Goal: Communication & Community: Answer question/provide support

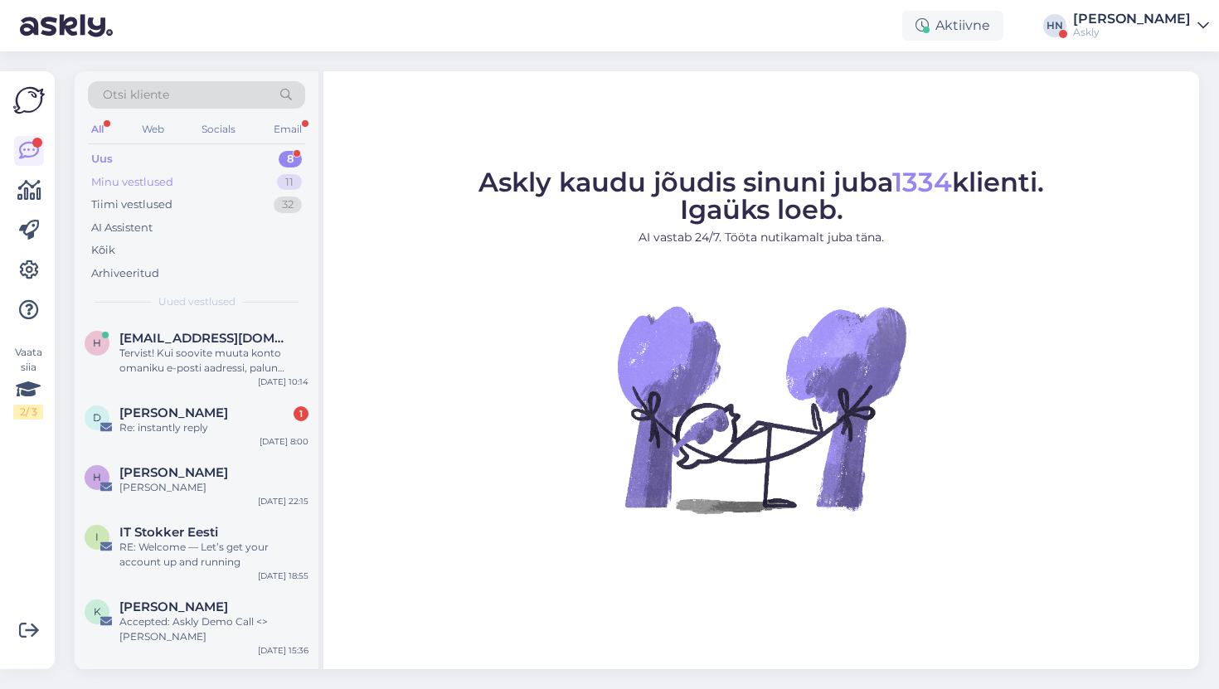
click at [233, 180] on div "Minu vestlused 11" at bounding box center [196, 182] width 217 height 23
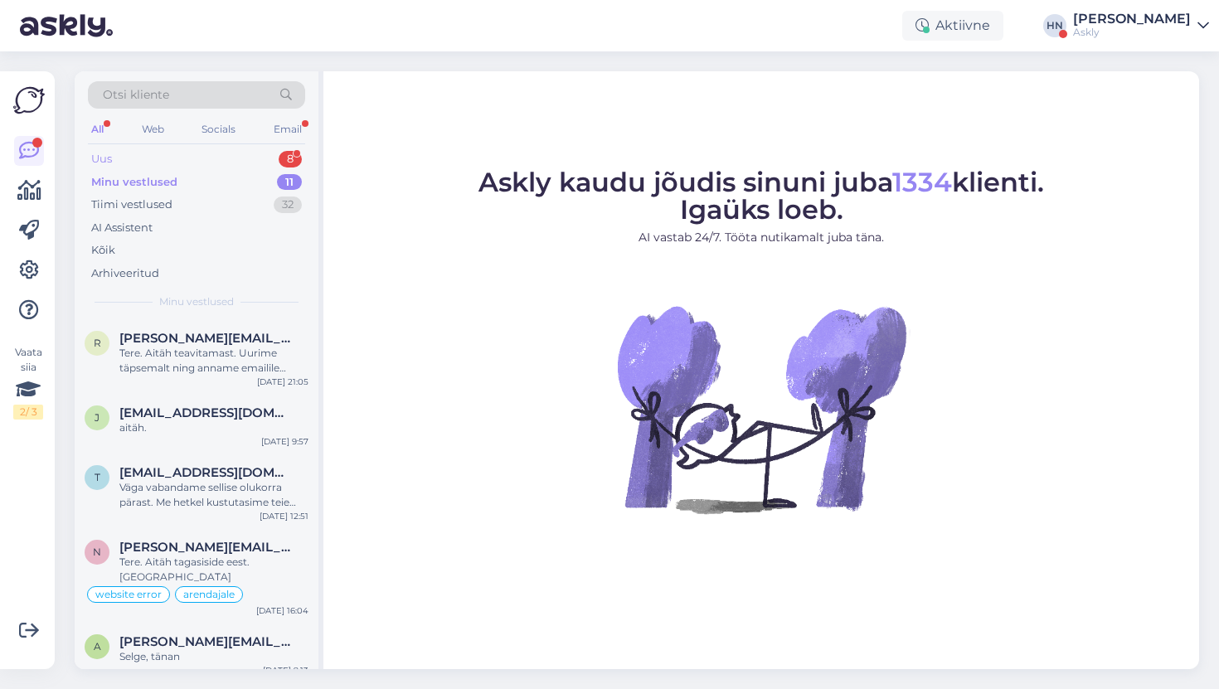
click at [224, 164] on div "Uus 8" at bounding box center [196, 159] width 217 height 23
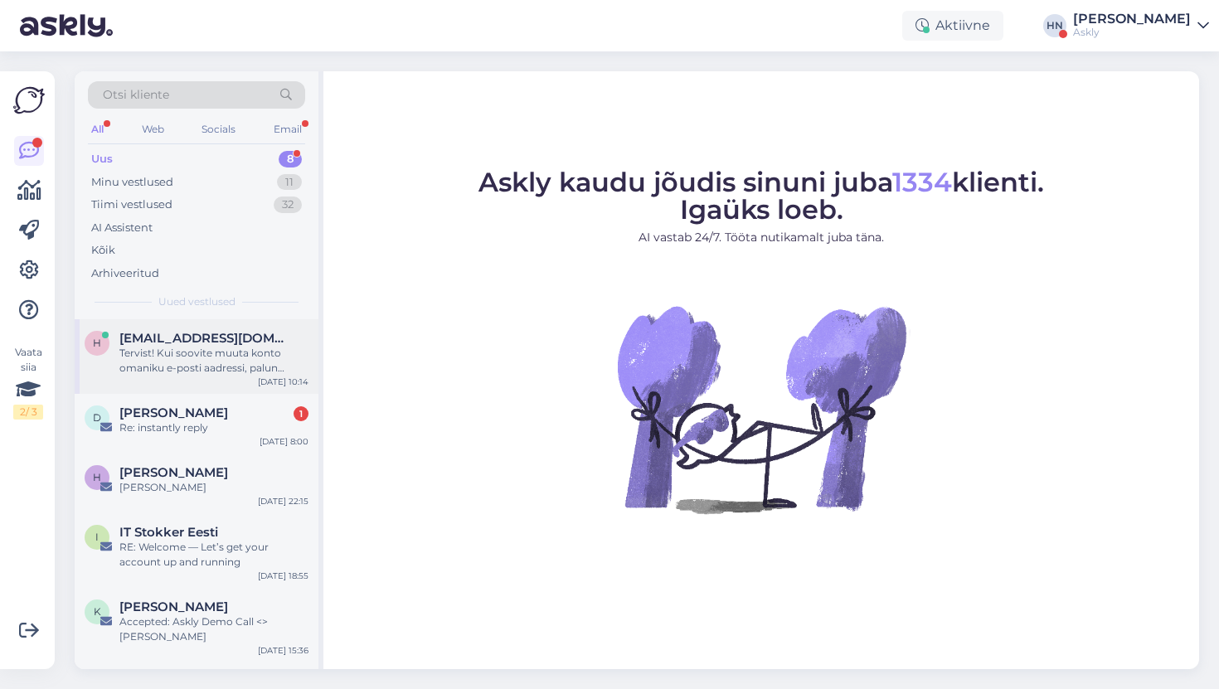
click at [172, 343] on span "[EMAIL_ADDRESS][DOMAIN_NAME]" at bounding box center [205, 338] width 172 height 15
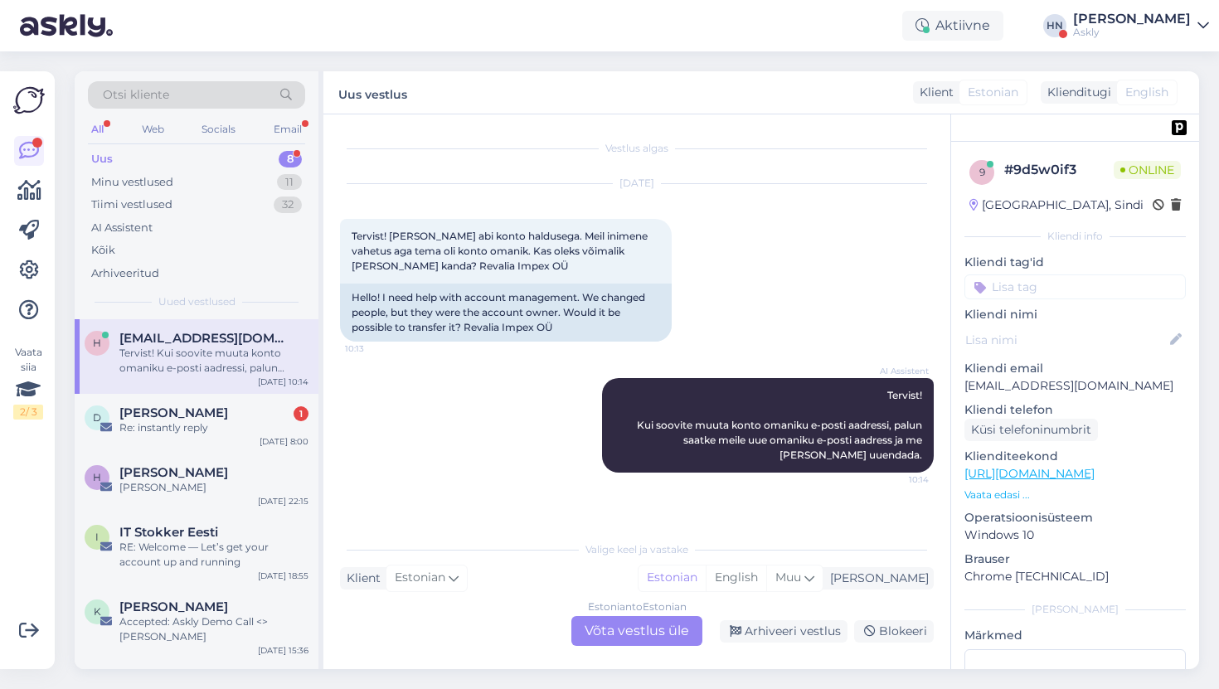
click at [621, 62] on div "Otsi kliente All Web Socials Email Uus 8 Minu vestlused 11 Tiimi vestlused 32 A…" at bounding box center [642, 369] width 1154 height 637
click at [729, 19] on div "Aktiivne HN Hans Niinemäe Askly" at bounding box center [609, 25] width 1219 height 51
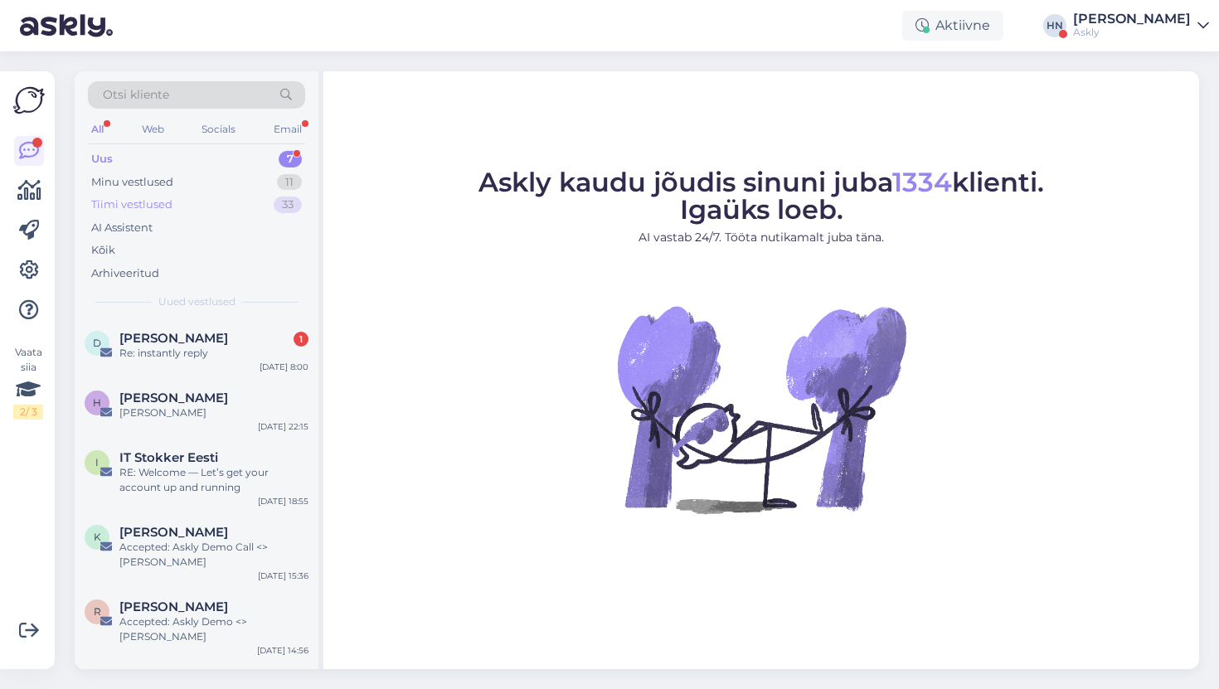
click at [211, 208] on div "Tiimi vestlused 33" at bounding box center [196, 204] width 217 height 23
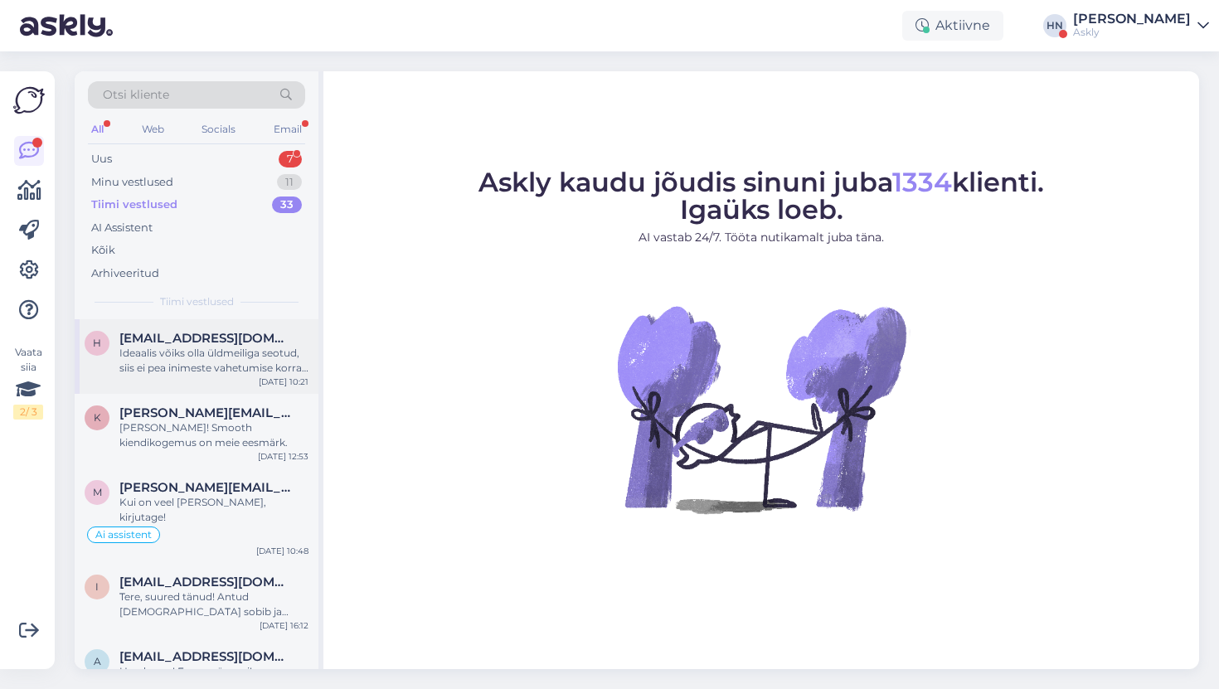
click at [205, 352] on div "Ideaalis võiks olla üldmeiliga seotud, siis ei pea inimeste vahetumise korral u…" at bounding box center [213, 361] width 189 height 30
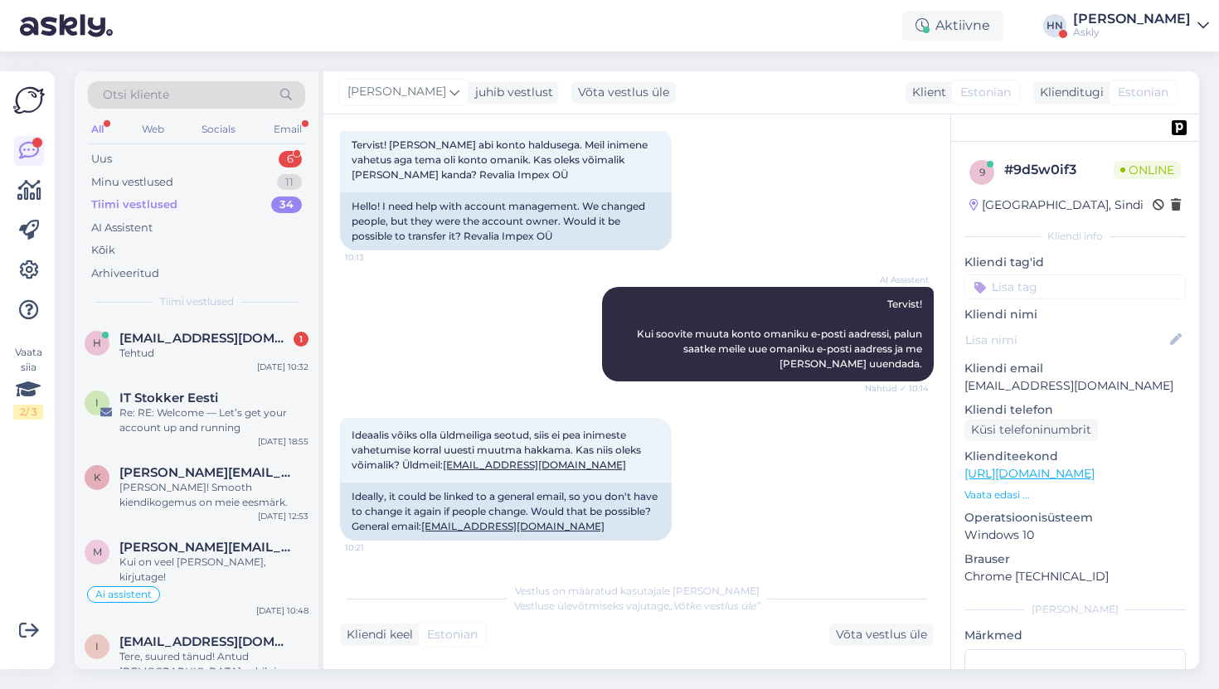
scroll to position [249, 0]
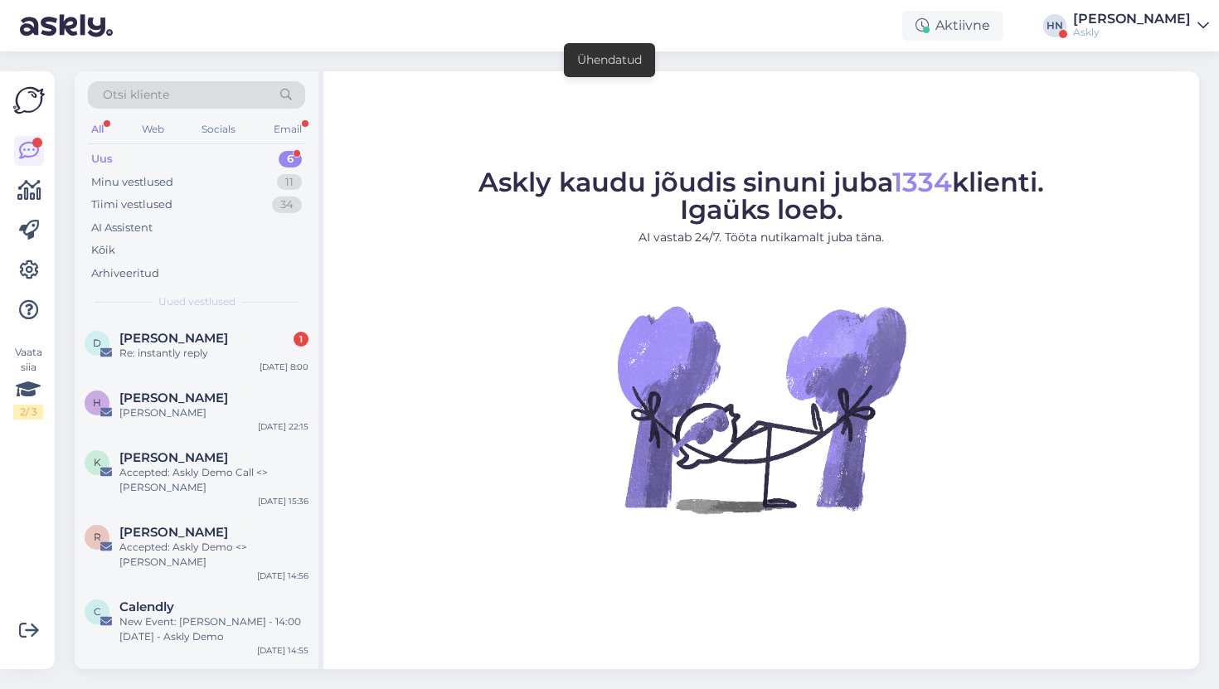
click at [1132, 27] on div "Askly" at bounding box center [1132, 32] width 118 height 13
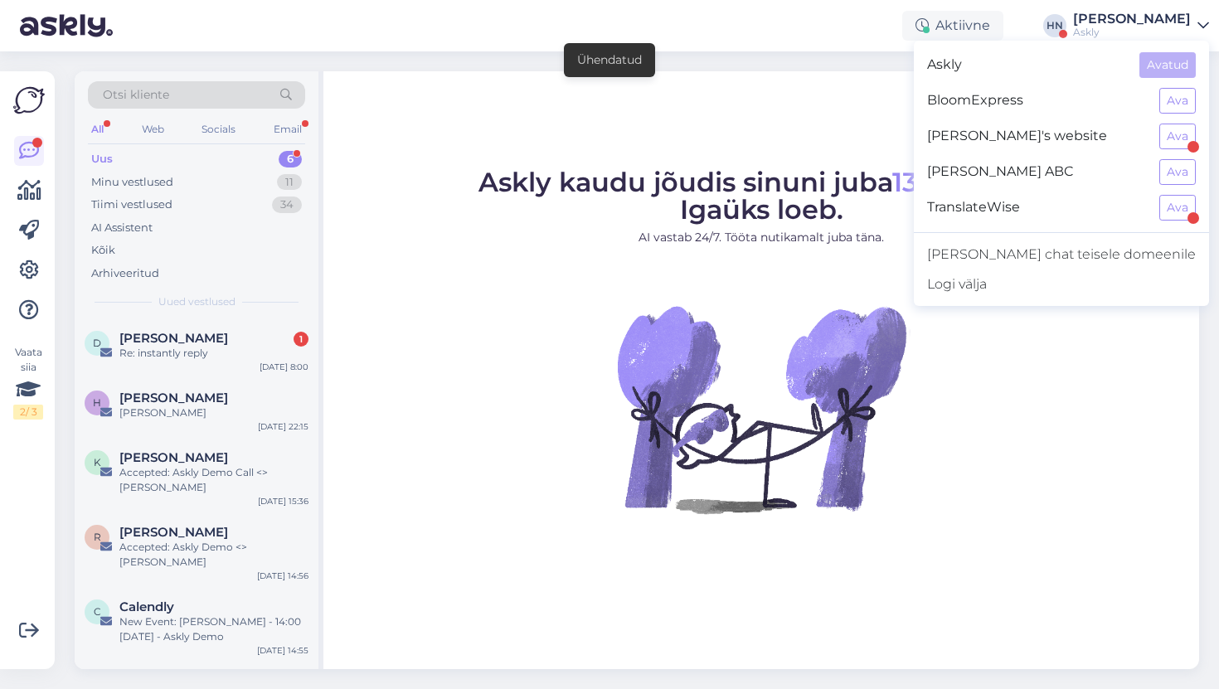
click at [560, 214] on figcaption "Askly kaudu jõudis sinuni juba 1334 klienti. Igaüks loeb. AI vastab 24/7. Tööta…" at bounding box center [760, 214] width 565 height 90
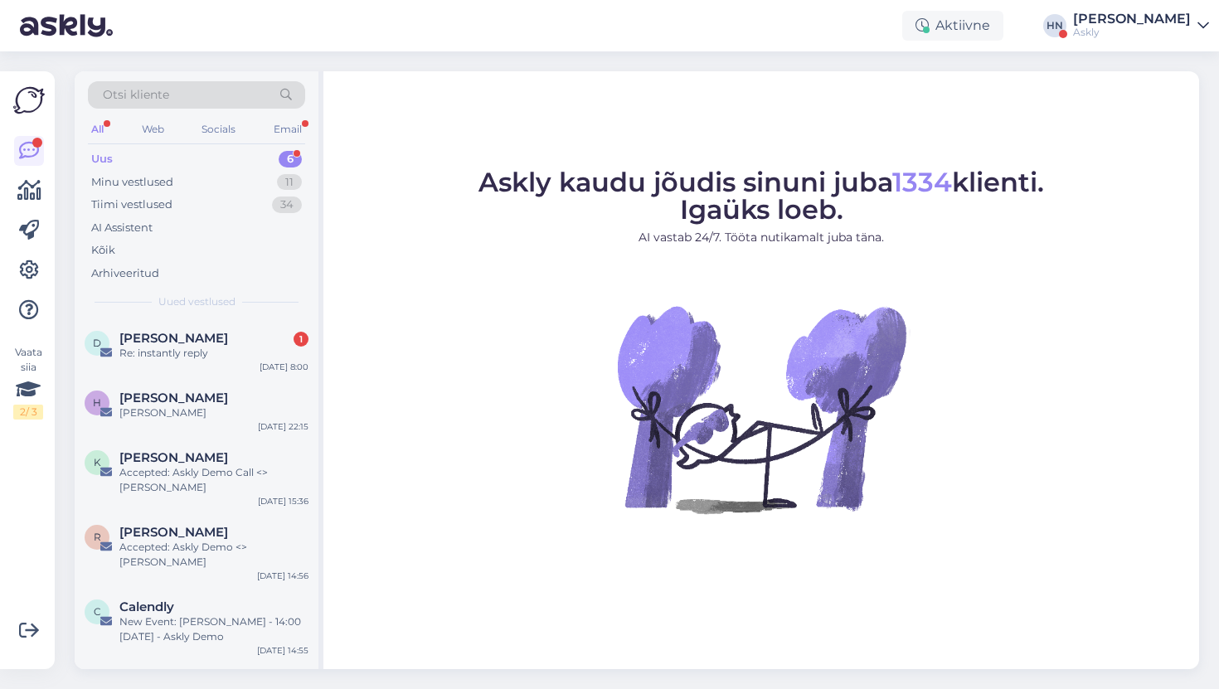
click at [1109, 17] on div "[PERSON_NAME]" at bounding box center [1132, 18] width 118 height 13
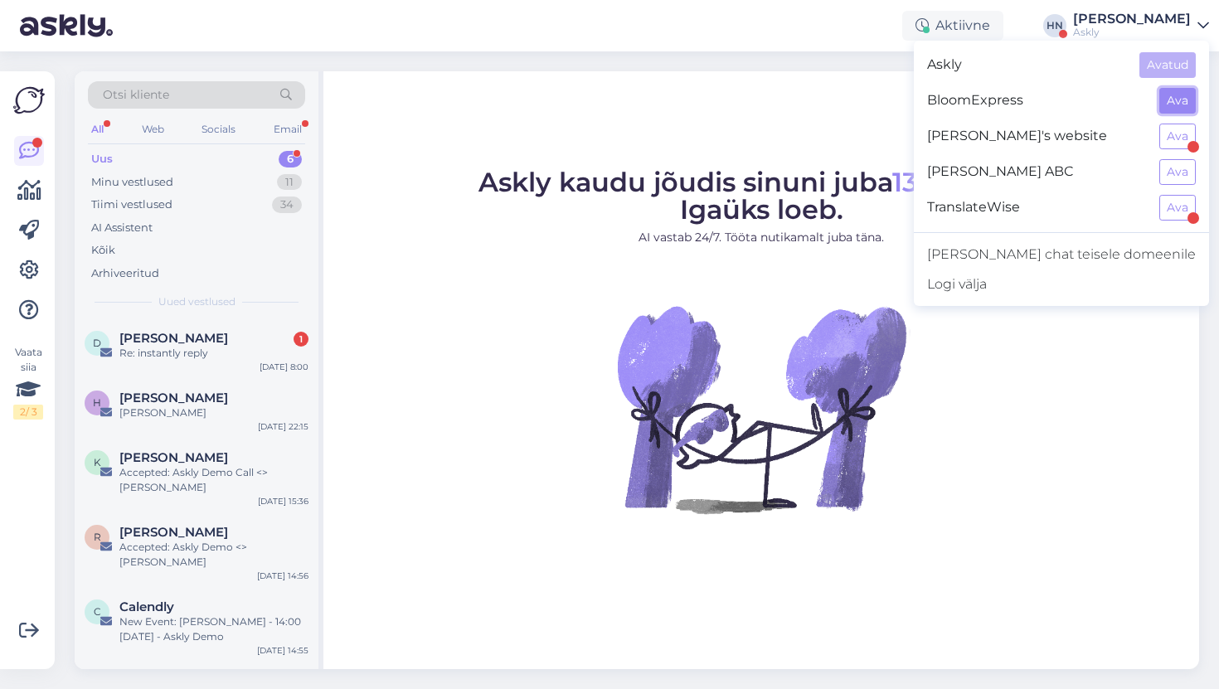
click at [1188, 104] on button "Ava" at bounding box center [1177, 101] width 36 height 26
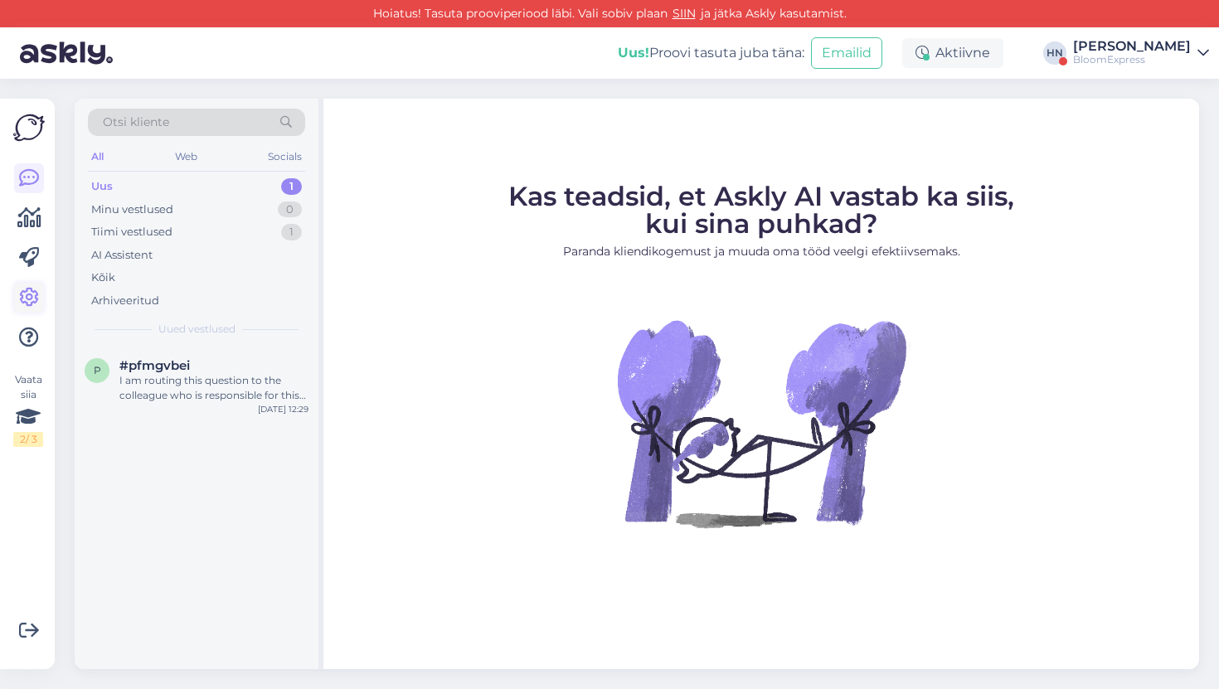
click at [29, 304] on icon at bounding box center [29, 298] width 20 height 20
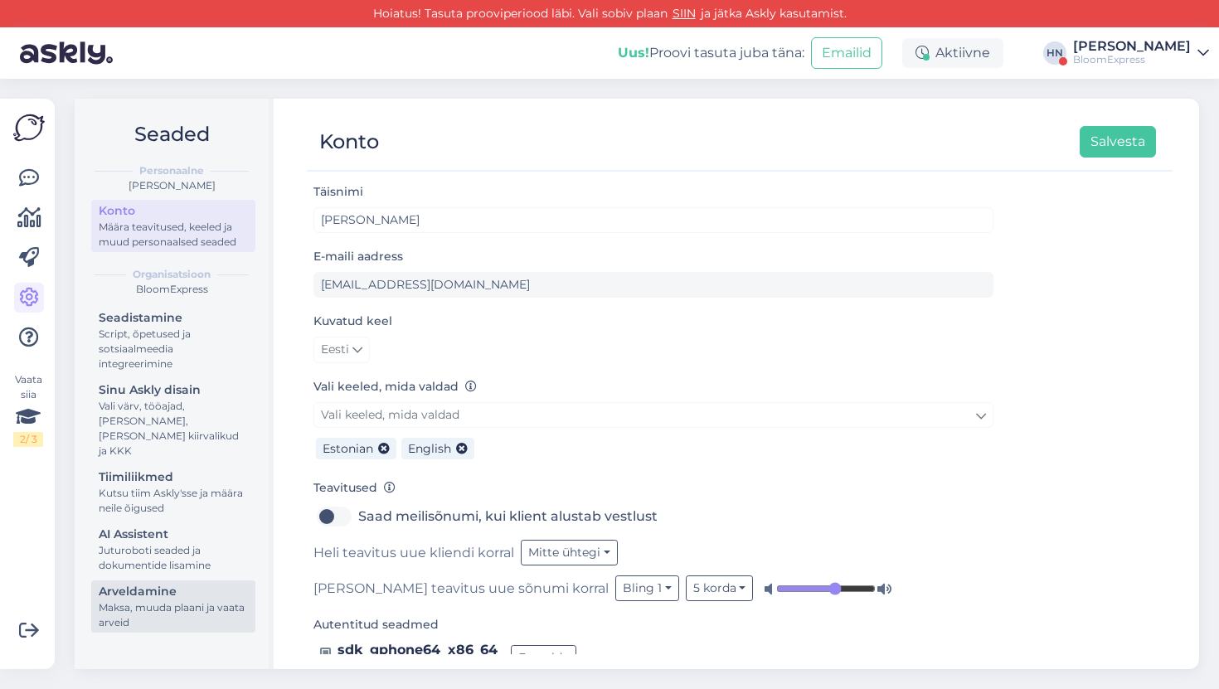
click at [141, 583] on div "Arveldamine" at bounding box center [173, 591] width 149 height 17
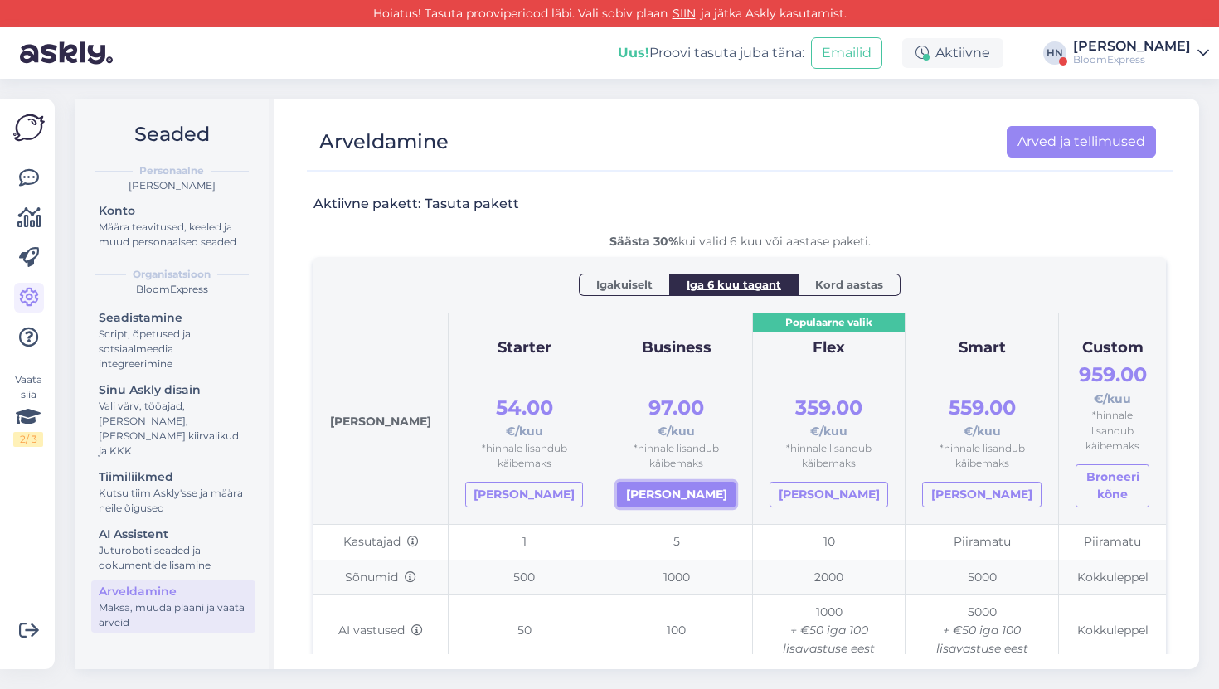
click at [635, 482] on link "Vali pakett" at bounding box center [676, 495] width 118 height 26
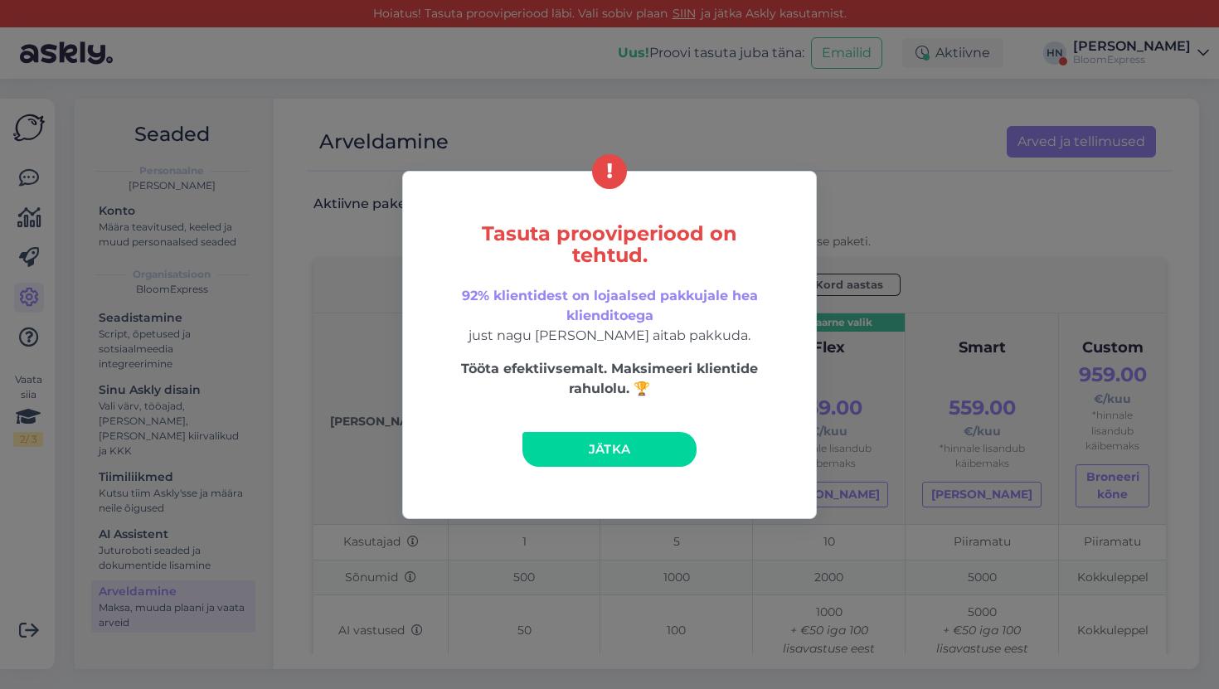
click at [584, 456] on link "Jätka" at bounding box center [609, 449] width 174 height 35
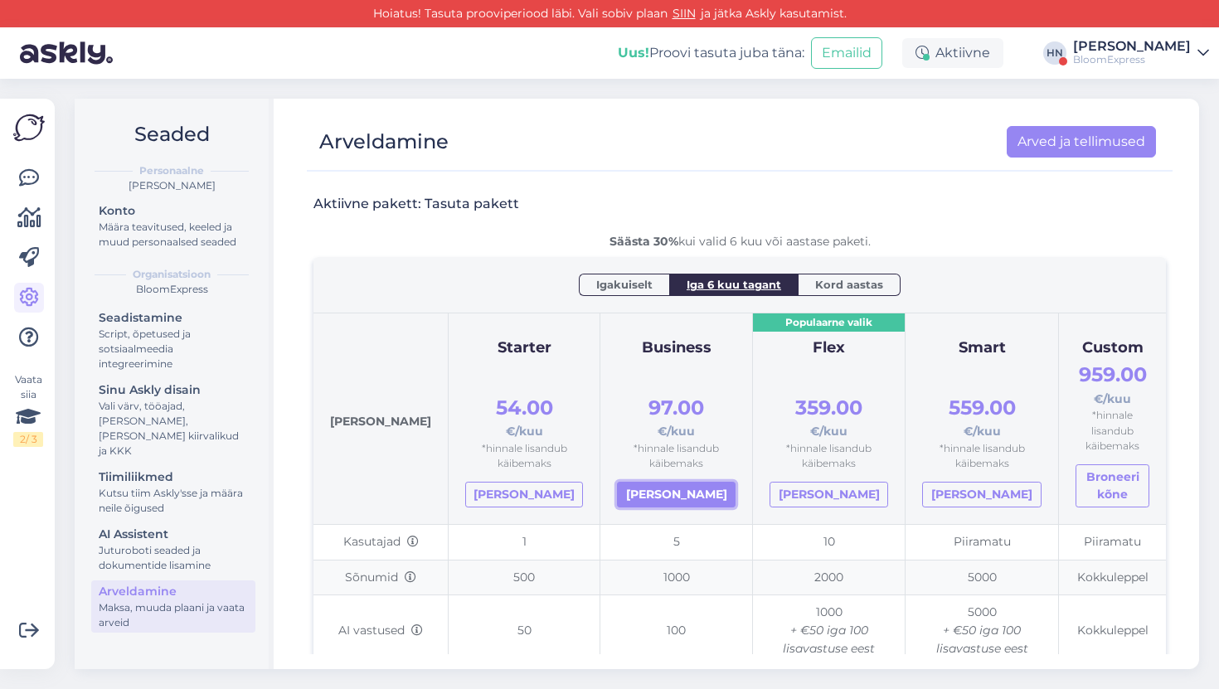
click at [675, 482] on link "[PERSON_NAME]" at bounding box center [676, 495] width 118 height 26
click at [630, 284] on span "Igakuiselt" at bounding box center [624, 284] width 56 height 17
click at [640, 482] on link "[PERSON_NAME]" at bounding box center [674, 495] width 117 height 26
click at [833, 235] on div "Säästa 30% kui valid 6 kuu või aastase paketi." at bounding box center [739, 241] width 852 height 17
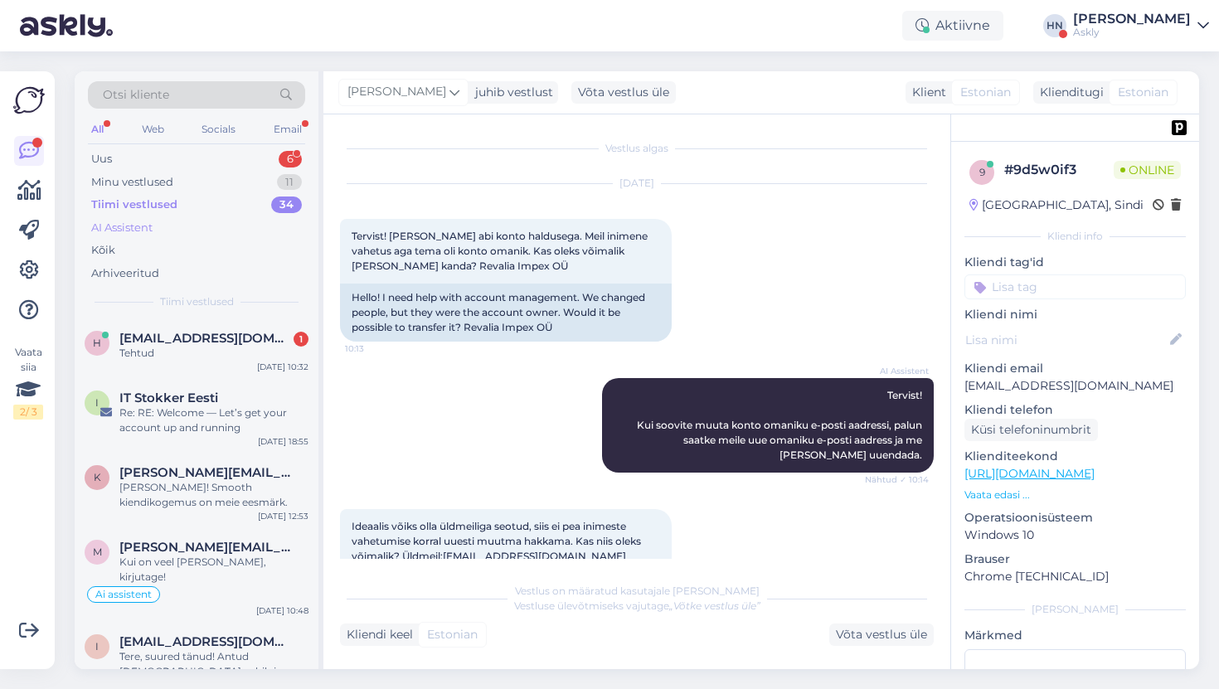
scroll to position [249, 0]
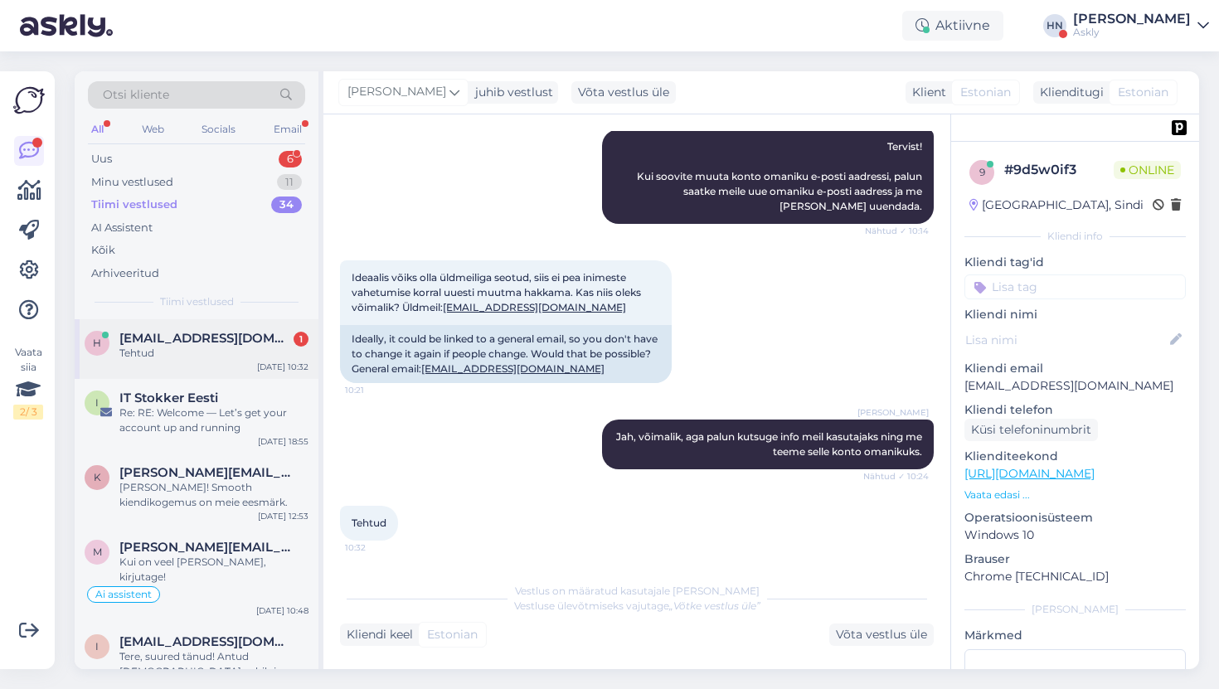
click at [95, 374] on div "h harri@atto.ee 1 Tehtud Sep 8 10:32" at bounding box center [197, 349] width 244 height 60
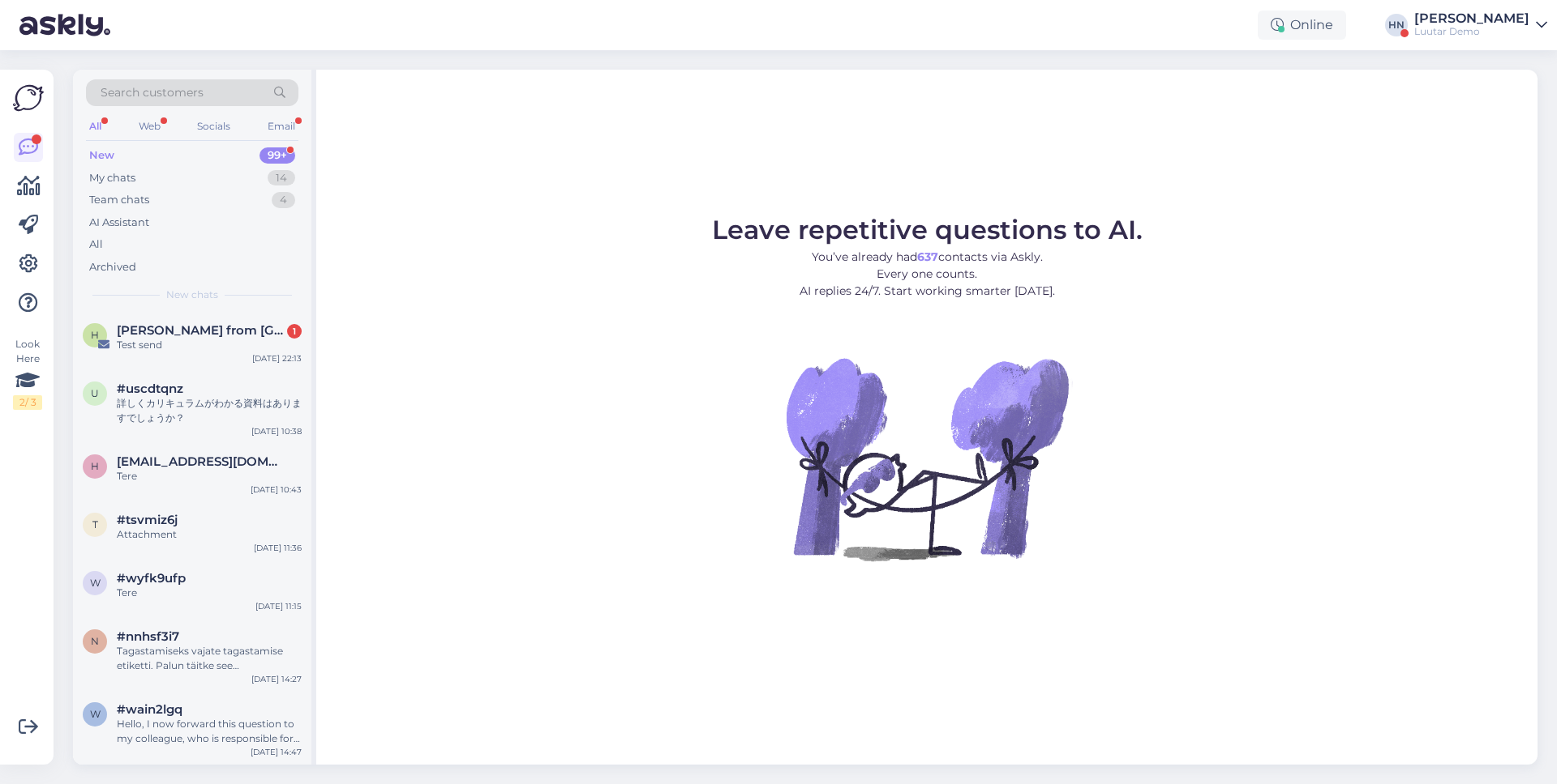
click at [1458, 22] on div "[PERSON_NAME]" at bounding box center [1472, 18] width 115 height 13
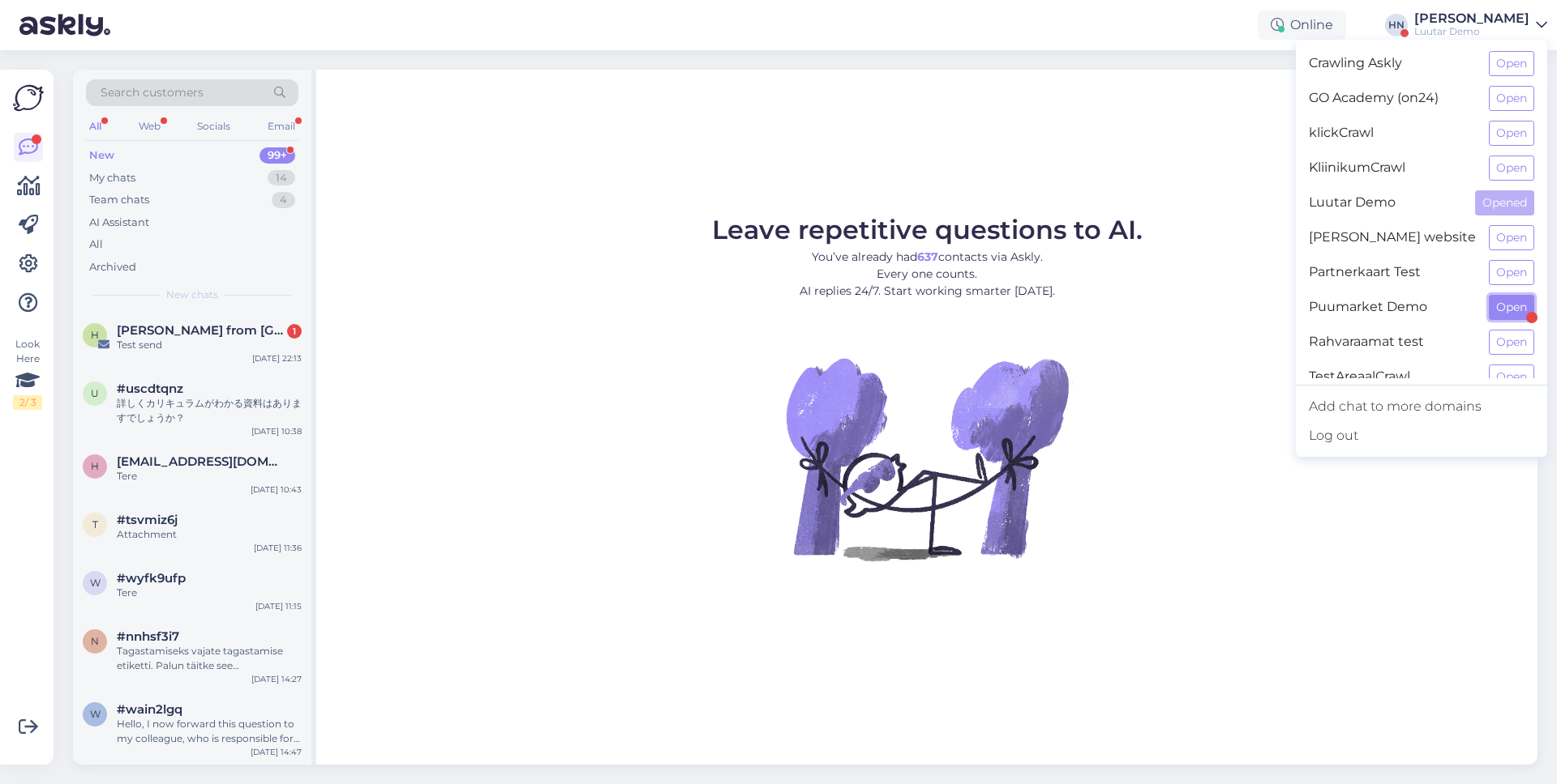
click at [1513, 305] on button "Open" at bounding box center [1511, 308] width 45 height 25
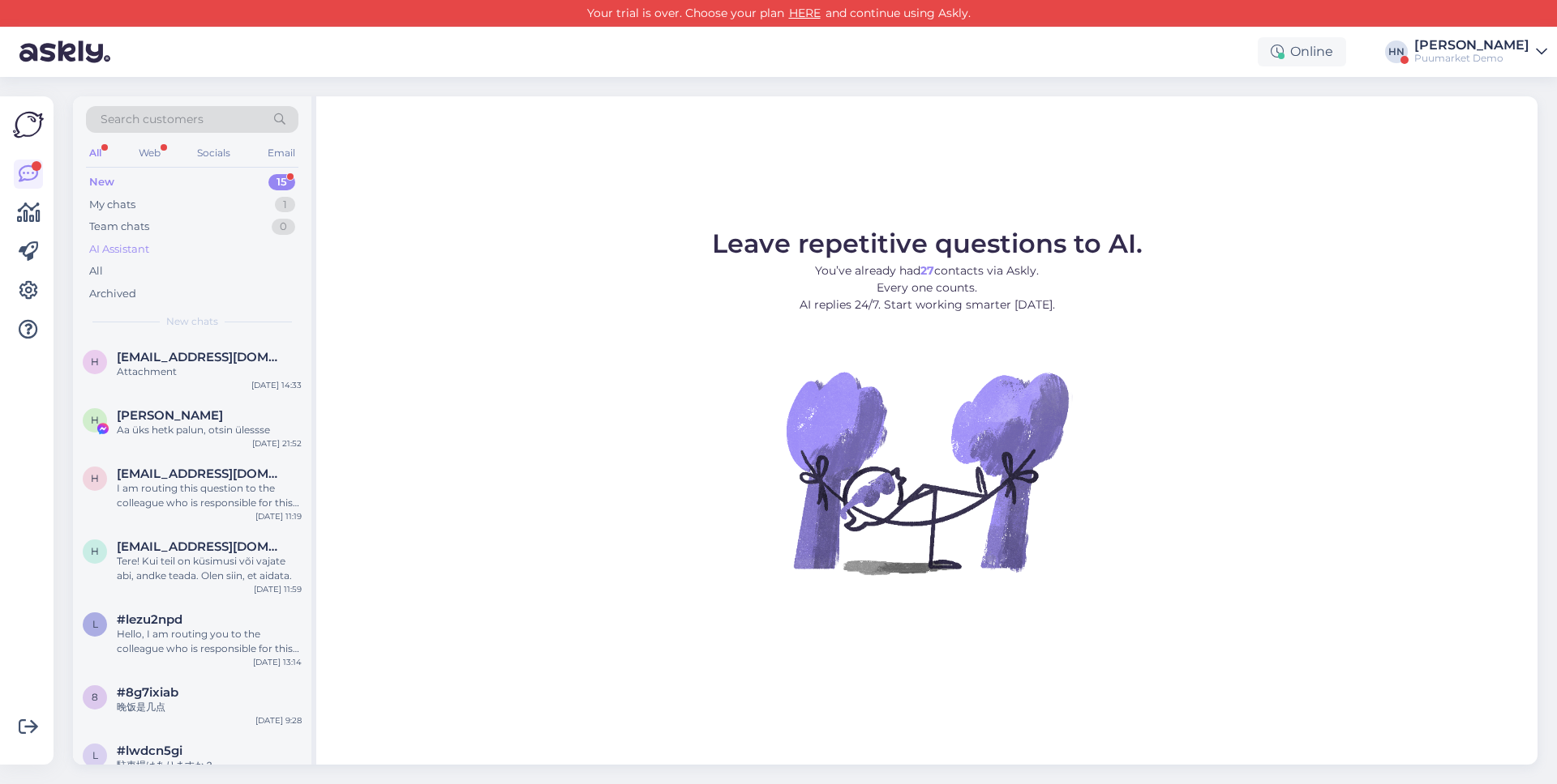
click at [135, 257] on div "AI Assistant" at bounding box center [192, 249] width 212 height 22
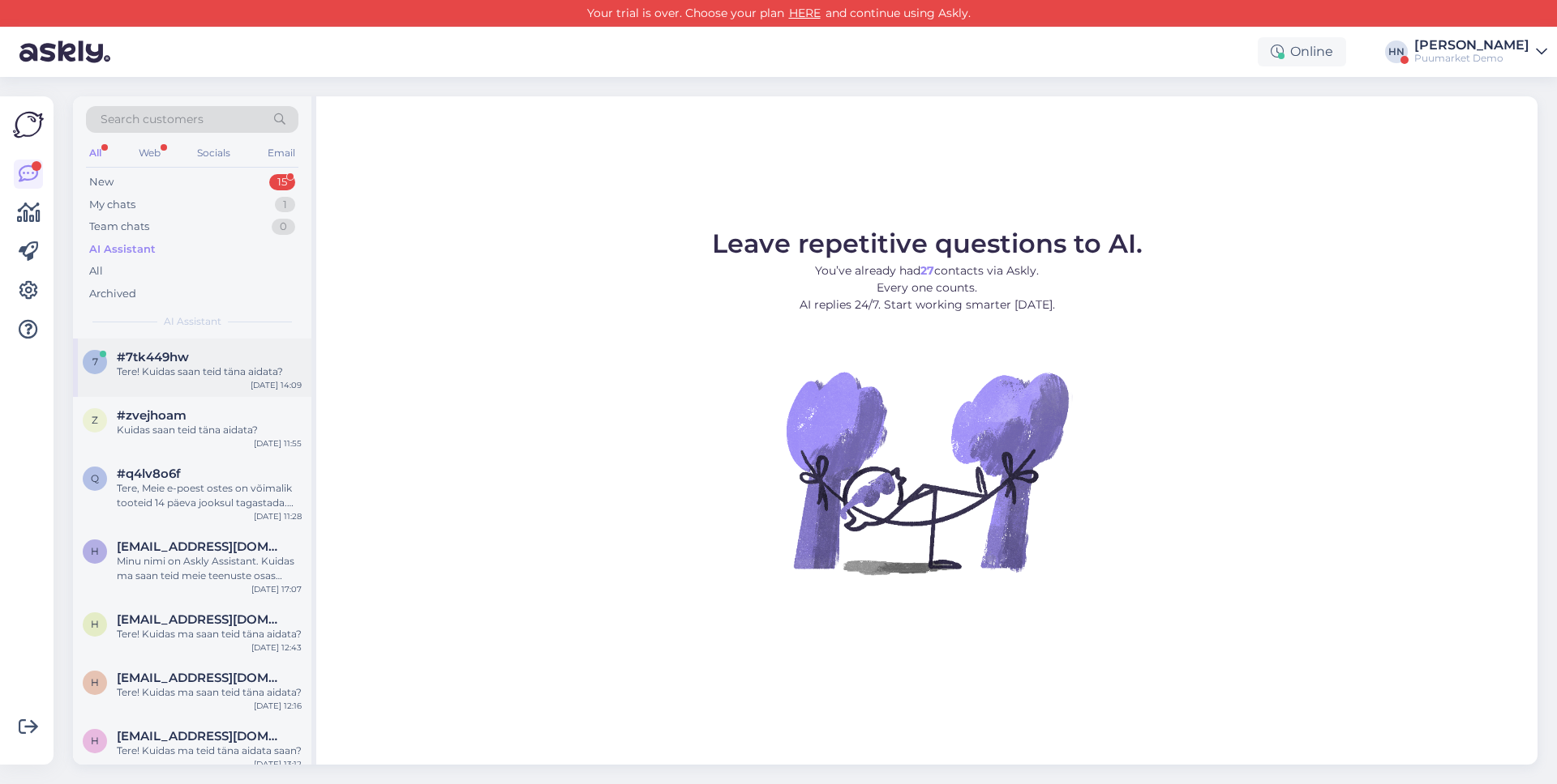
click at [151, 380] on div "7 #7tk449hw Tere! Kuidas saan teid täna aidata? Sep 8 14:09" at bounding box center [193, 369] width 239 height 59
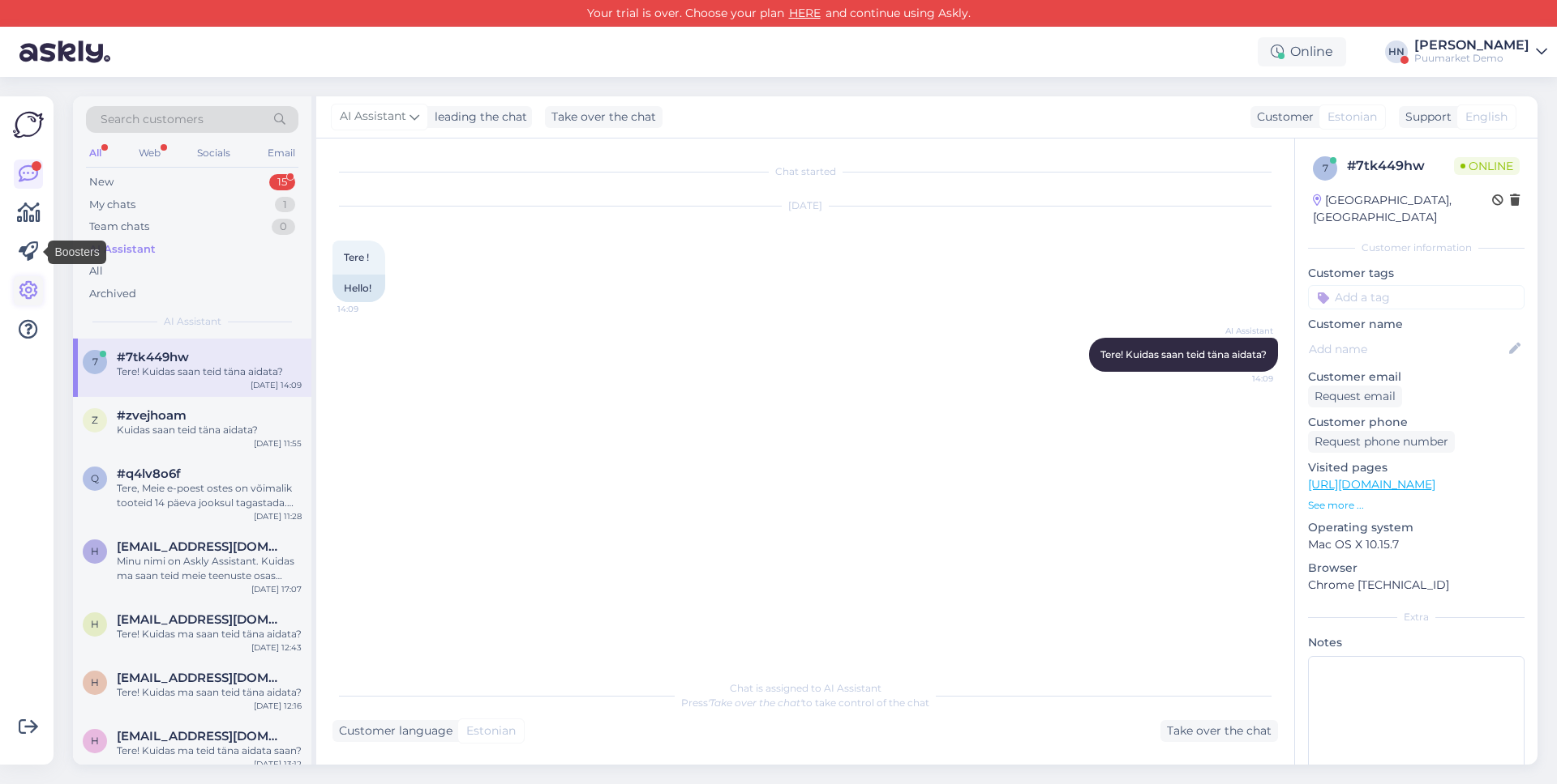
click at [24, 286] on icon at bounding box center [28, 291] width 20 height 20
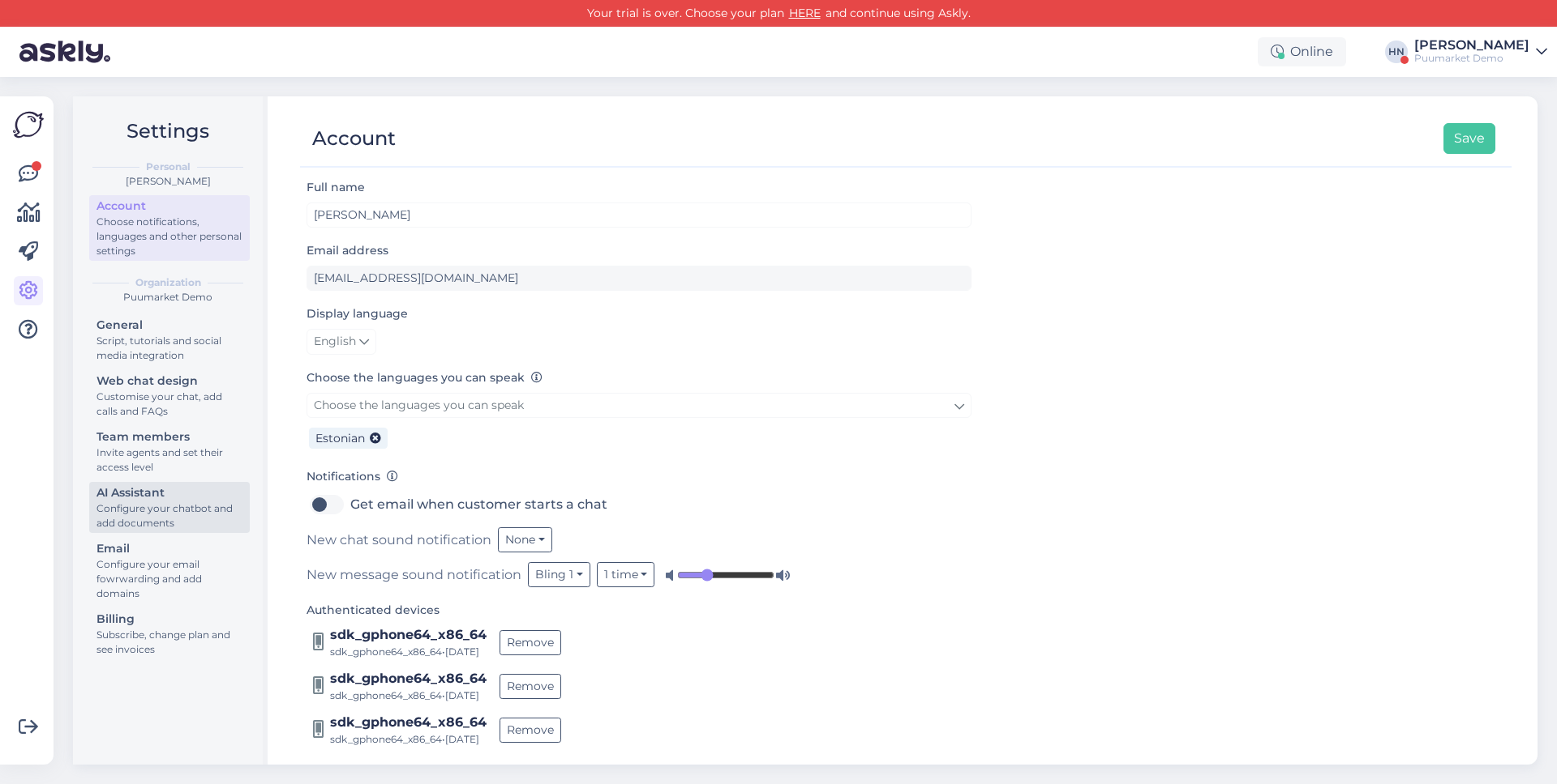
click at [158, 511] on div "Configure your chatbot and add documents" at bounding box center [169, 516] width 146 height 29
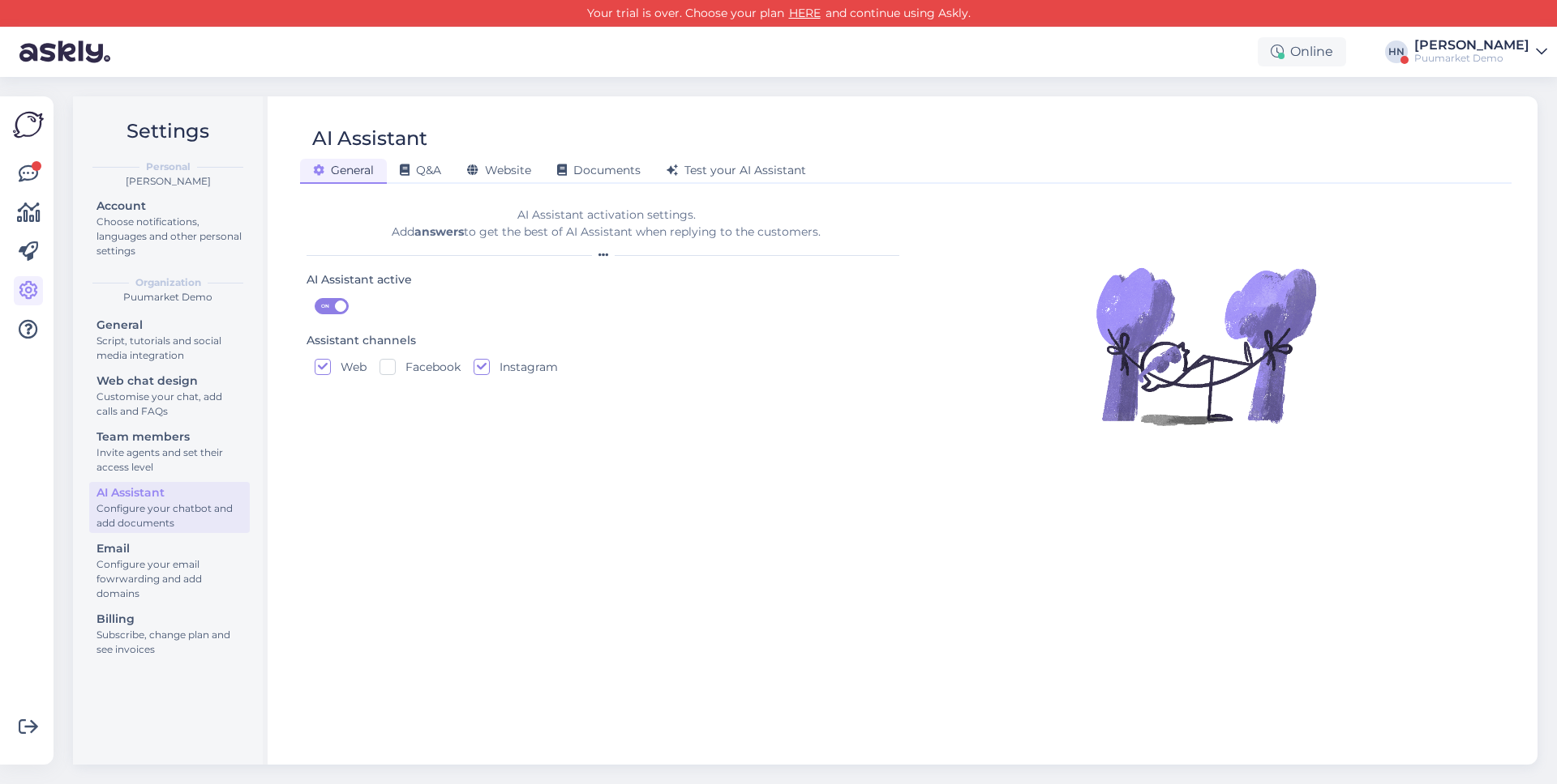
click at [339, 301] on span at bounding box center [340, 307] width 12 height 12
click at [315, 298] on input "ON" at bounding box center [315, 298] width 0 height 0
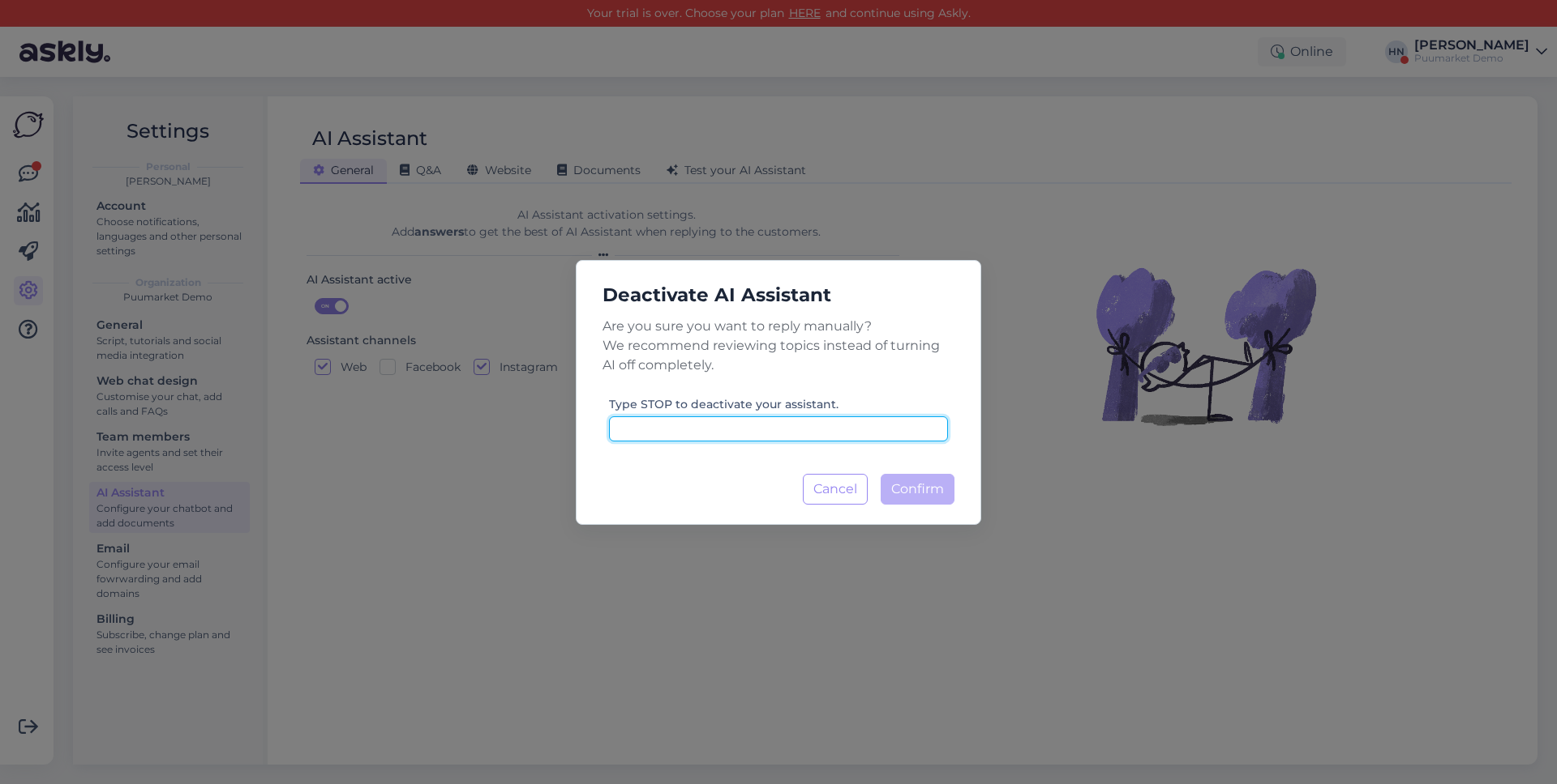
click at [753, 429] on input at bounding box center [778, 429] width 339 height 25
type input "stop"
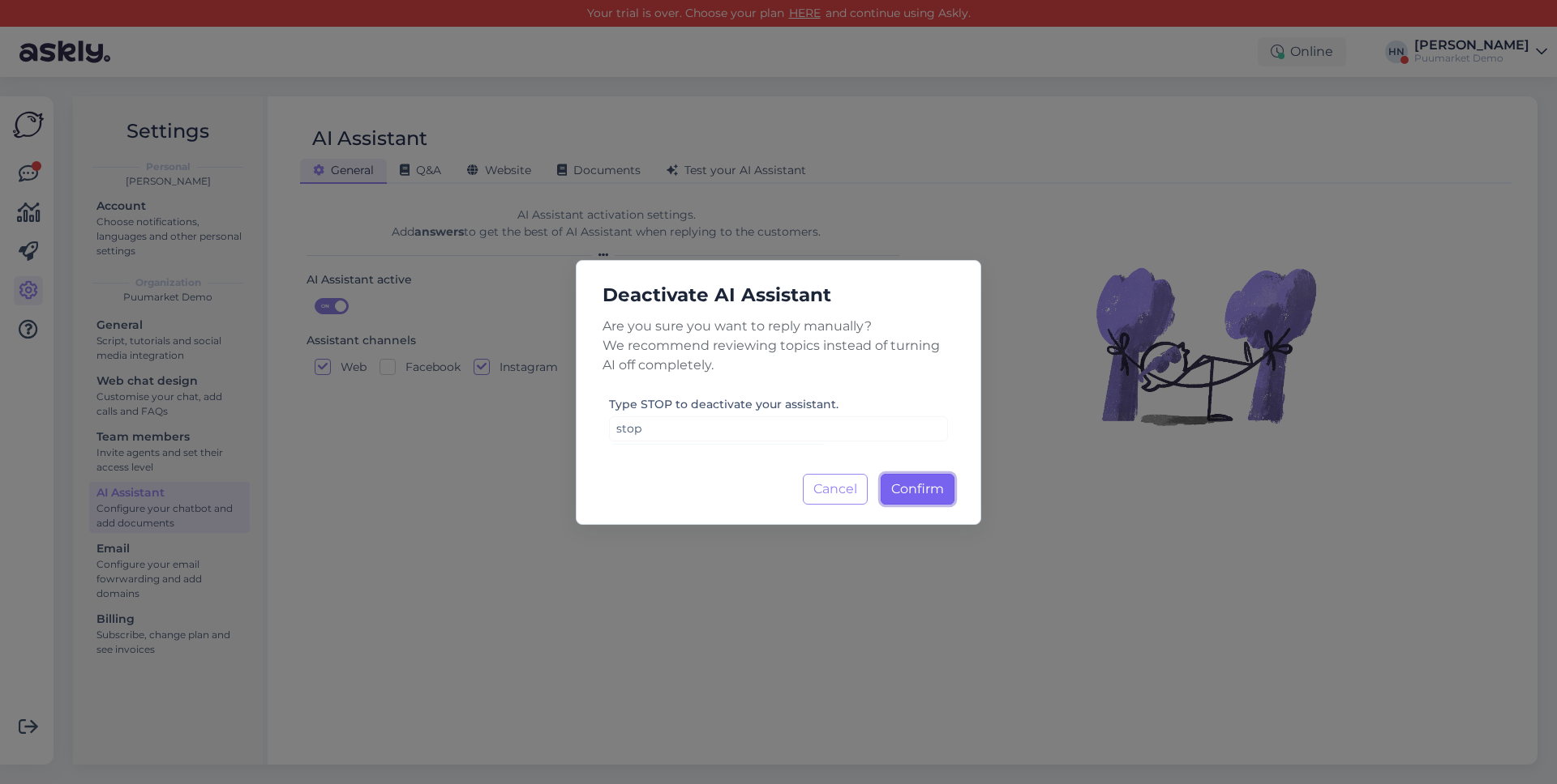
click at [916, 490] on span "Confirm" at bounding box center [917, 489] width 53 height 16
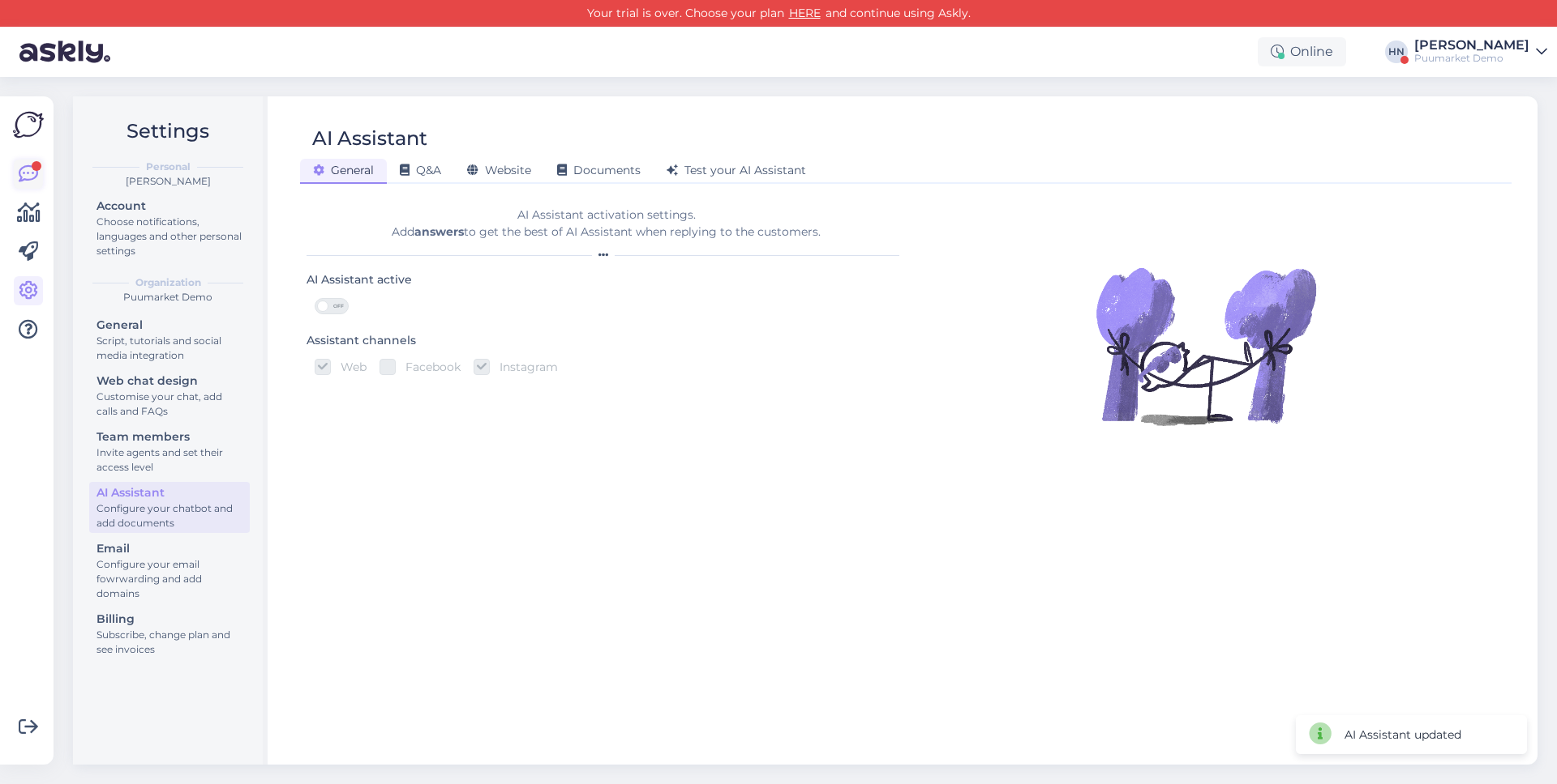
click at [22, 173] on icon at bounding box center [28, 174] width 20 height 20
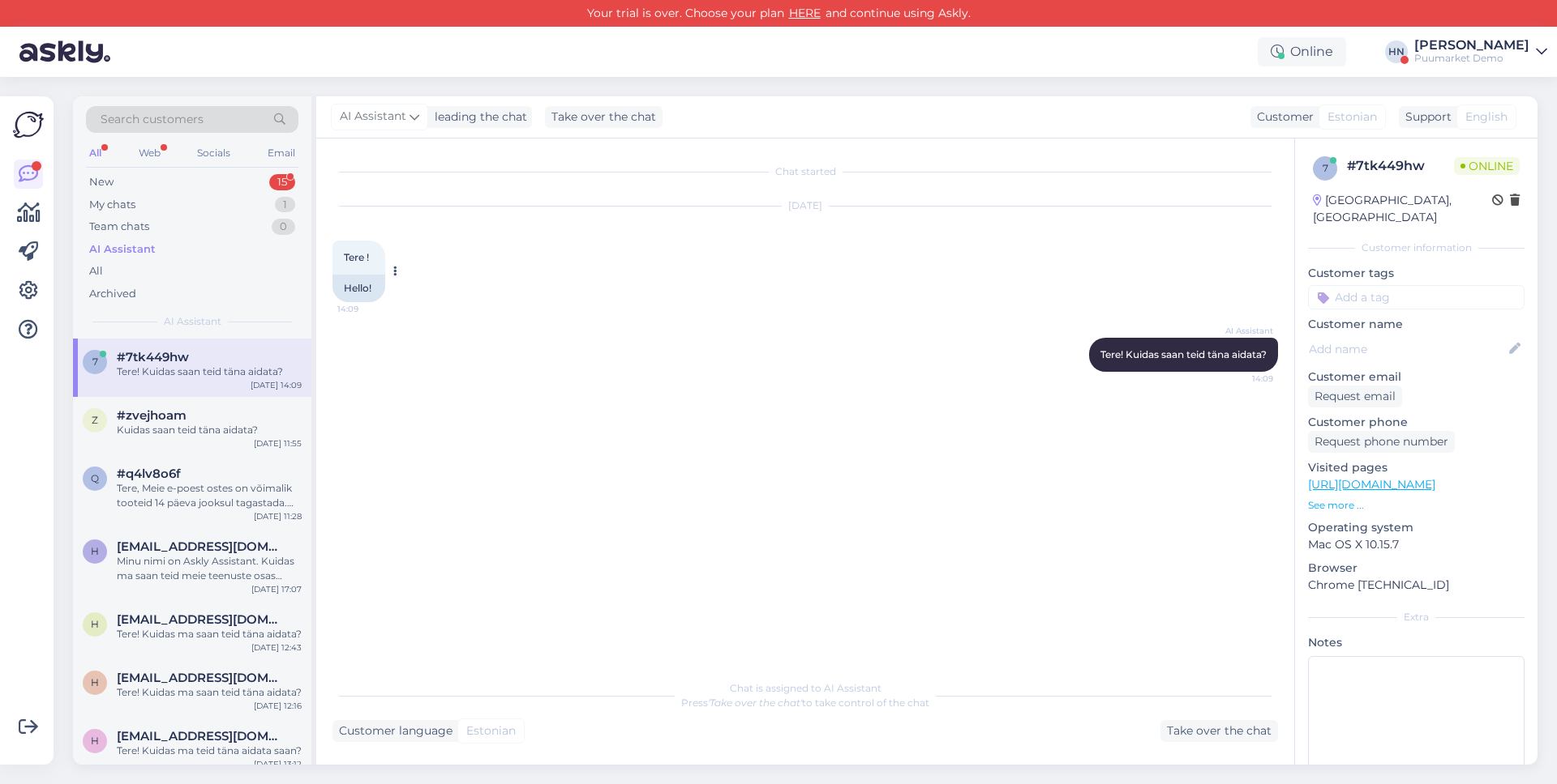
click at [390, 249] on div at bounding box center [392, 271] width 15 height 62
click at [548, 339] on div "AI Assistant Tere! Kuidas saan teid täna aidata? 14:09" at bounding box center [805, 354] width 946 height 69
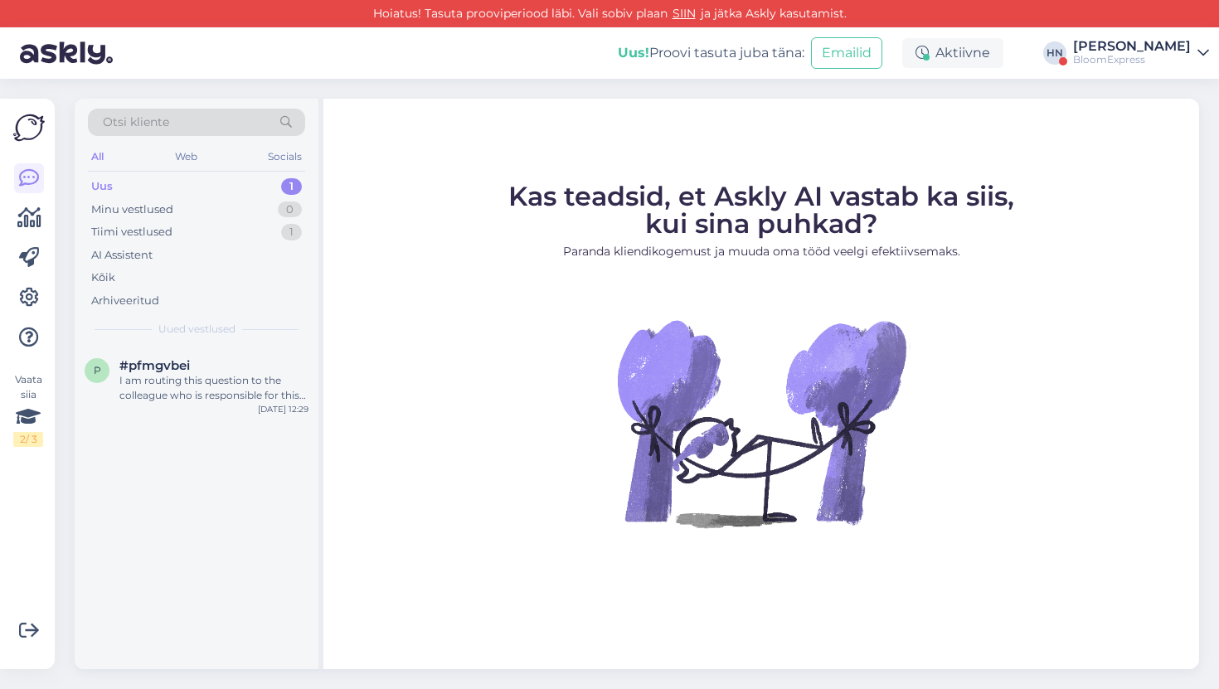
click at [1111, 49] on div "[PERSON_NAME]" at bounding box center [1132, 46] width 118 height 13
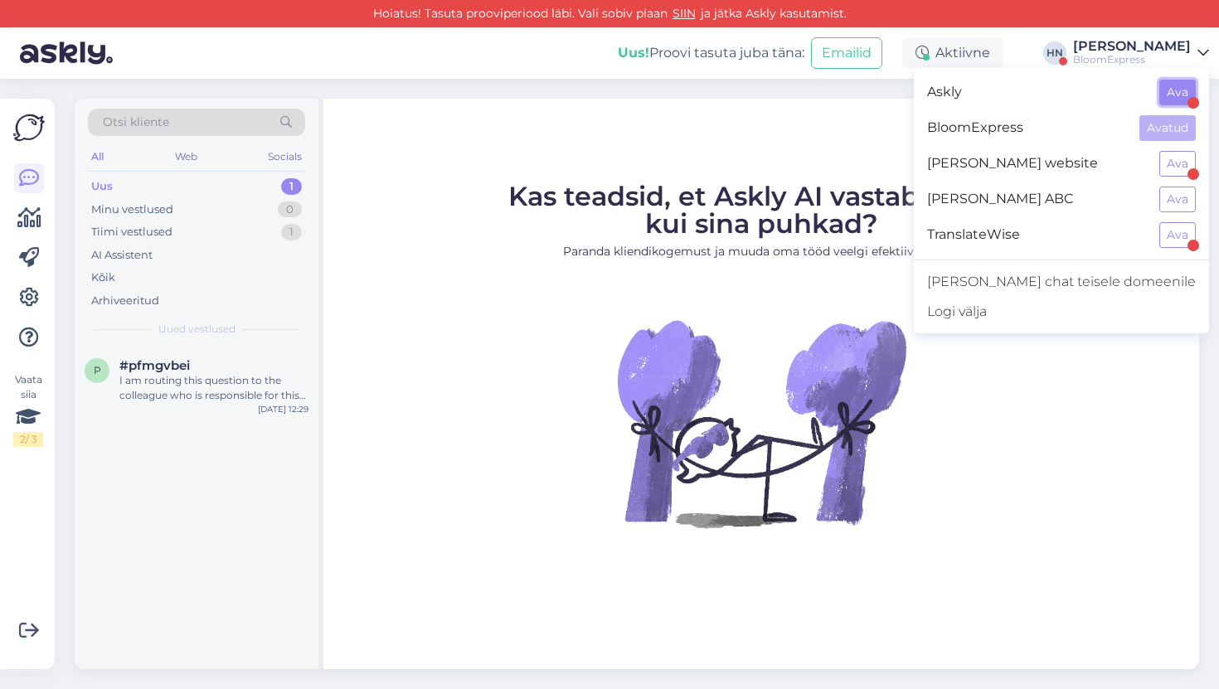
click at [1164, 92] on button "Ava" at bounding box center [1177, 93] width 36 height 26
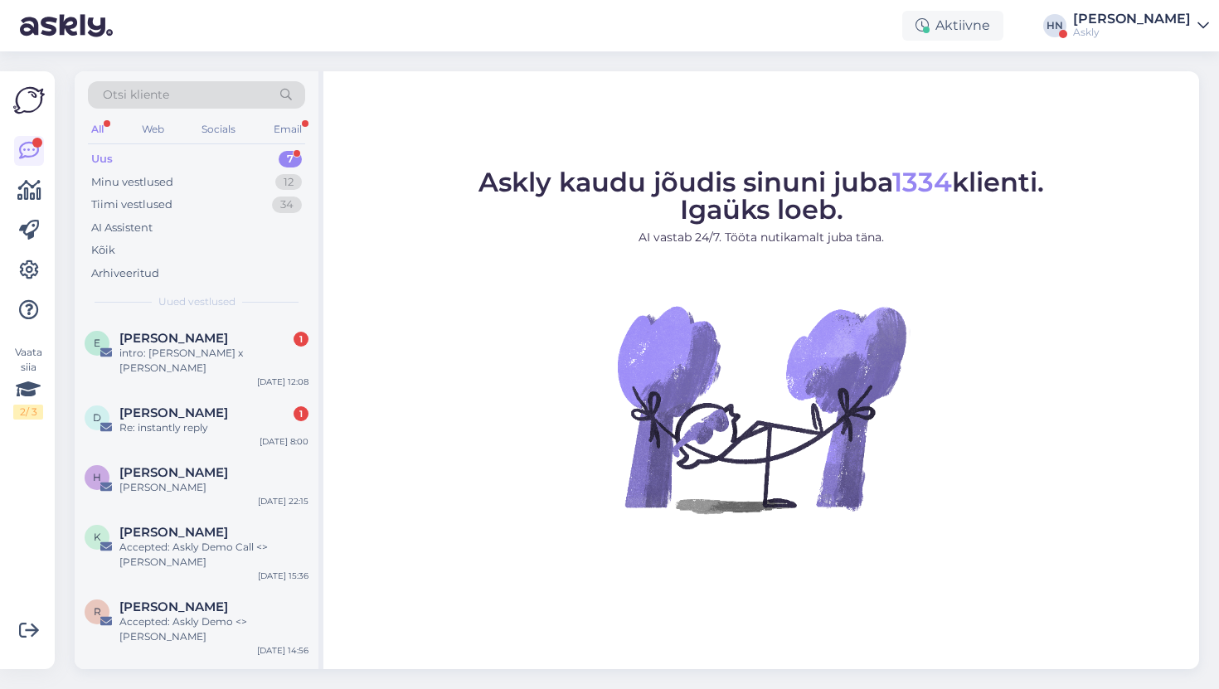
click at [214, 160] on div "Uus 7" at bounding box center [196, 159] width 217 height 23
click at [179, 230] on div "AI Assistent" at bounding box center [196, 227] width 217 height 23
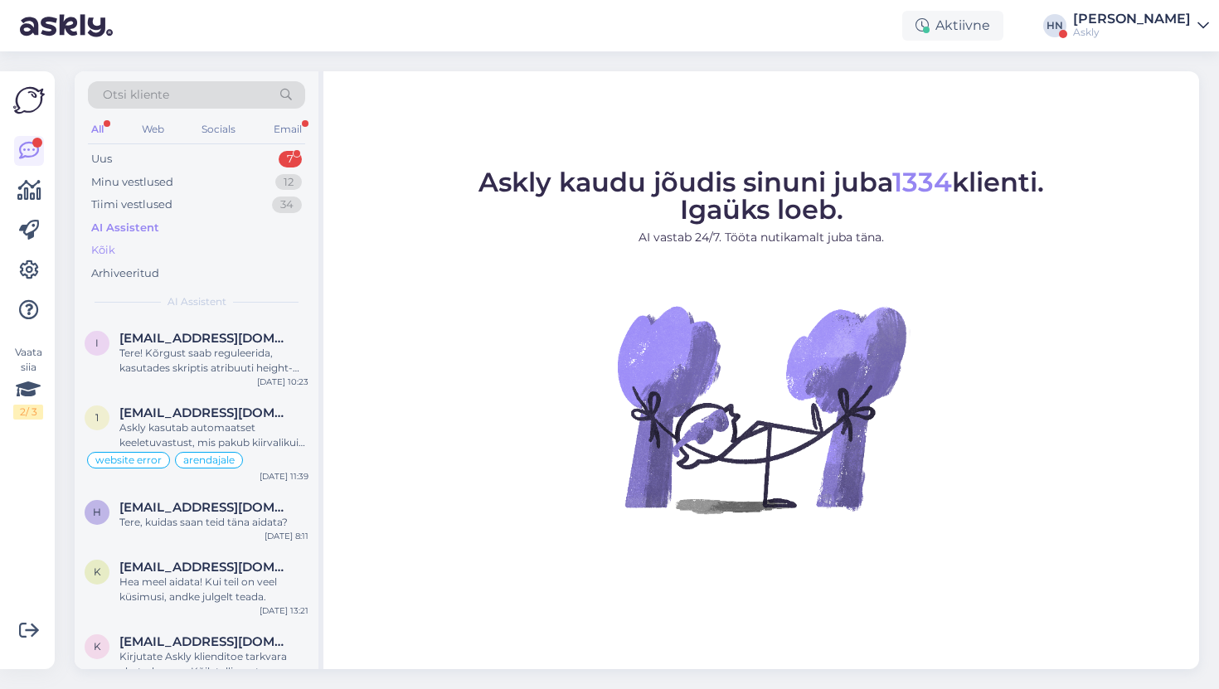
click at [187, 252] on div "Kõik" at bounding box center [196, 250] width 217 height 23
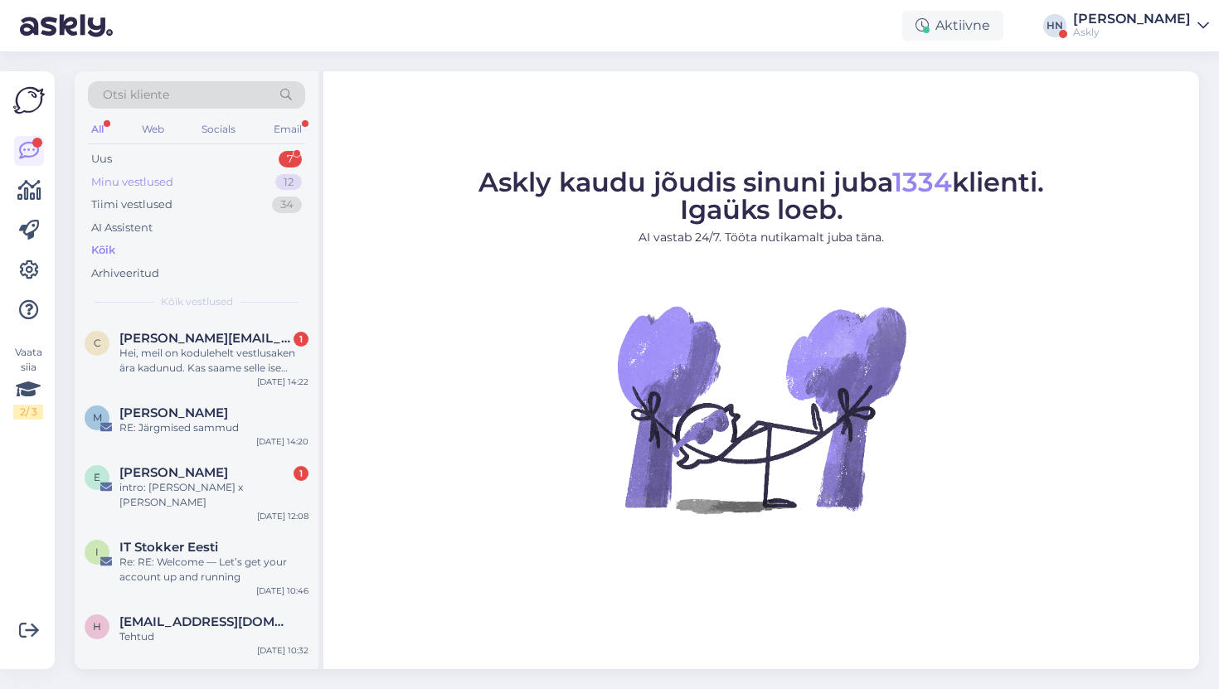
click at [215, 175] on div "Minu vestlused 12" at bounding box center [196, 182] width 217 height 23
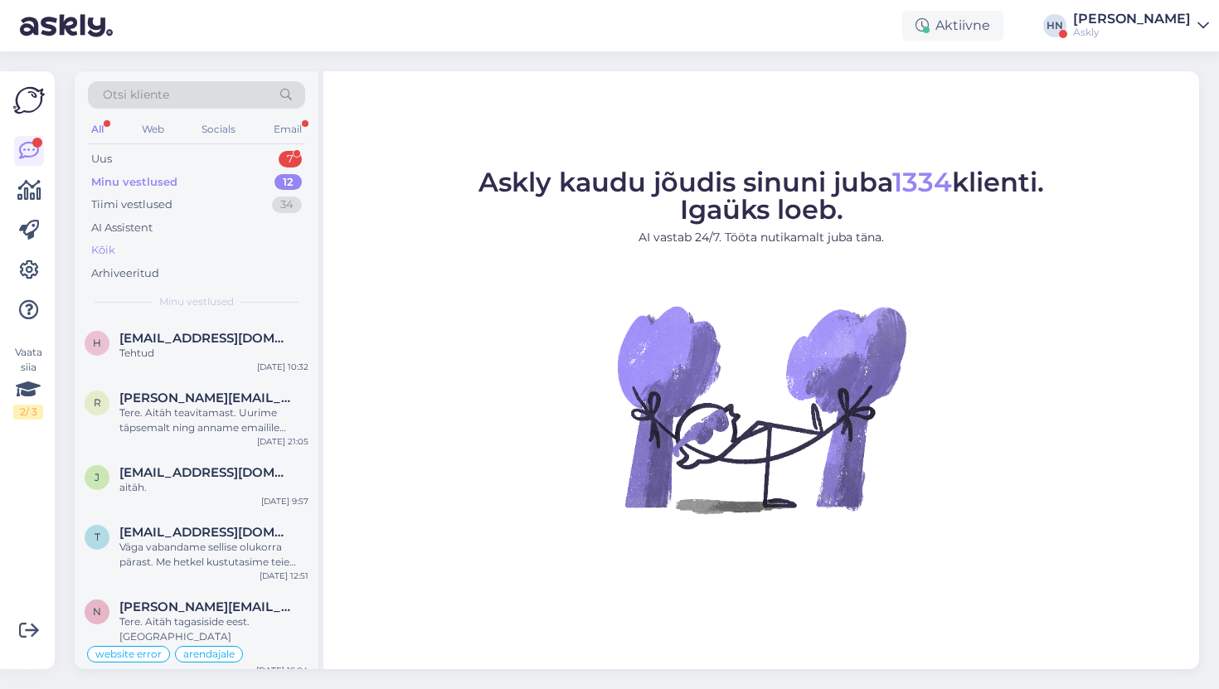
click at [172, 246] on div "Kõik" at bounding box center [196, 250] width 217 height 23
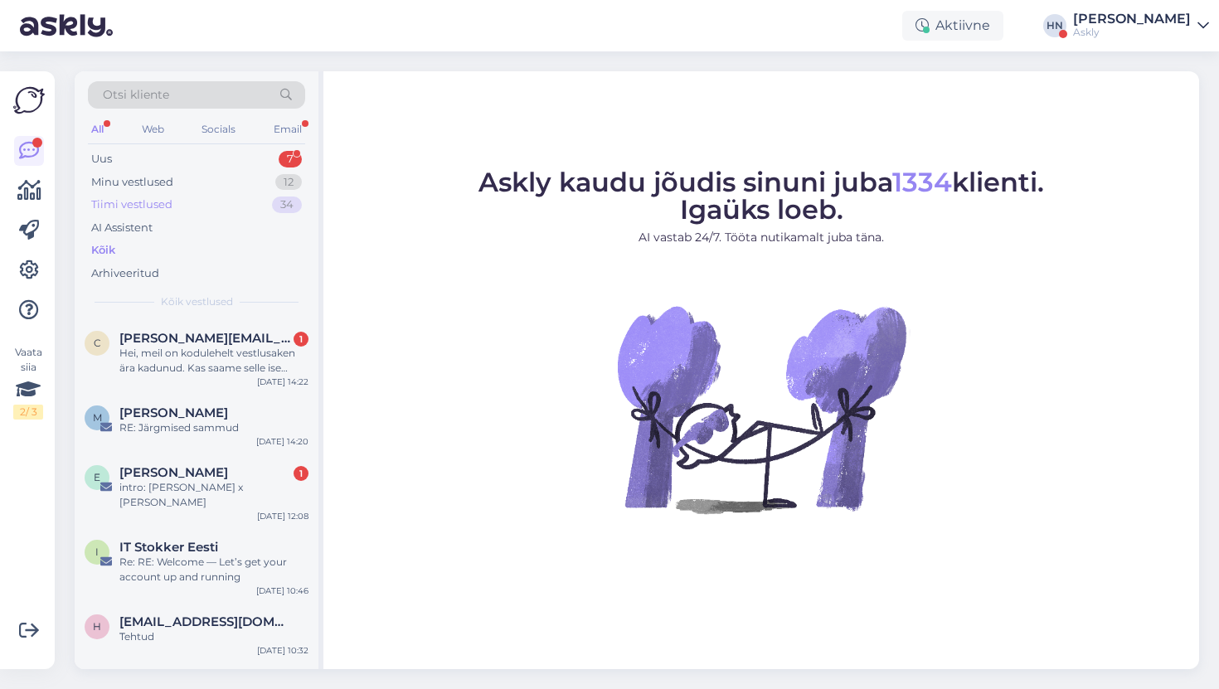
click at [143, 212] on div "Tiimi vestlused 34" at bounding box center [196, 204] width 217 height 23
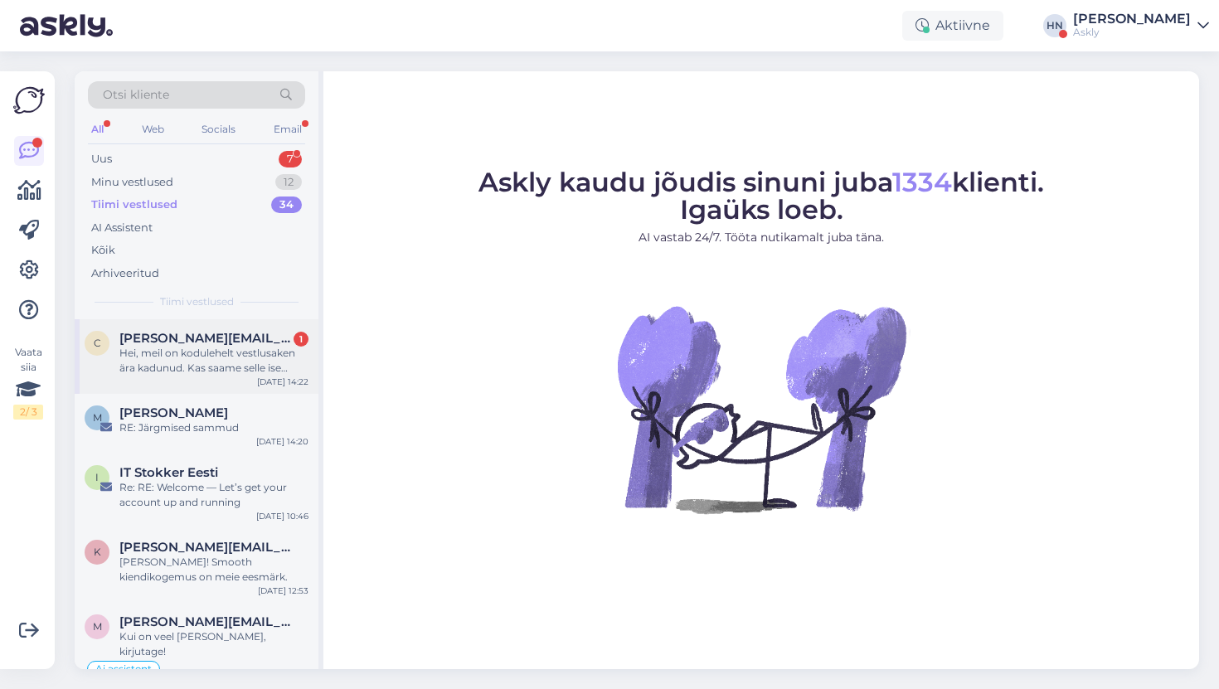
click at [90, 385] on div "c [PERSON_NAME][EMAIL_ADDRESS][DOMAIN_NAME] 1 Hei, meil on kodulehelt vestlusak…" at bounding box center [197, 356] width 244 height 75
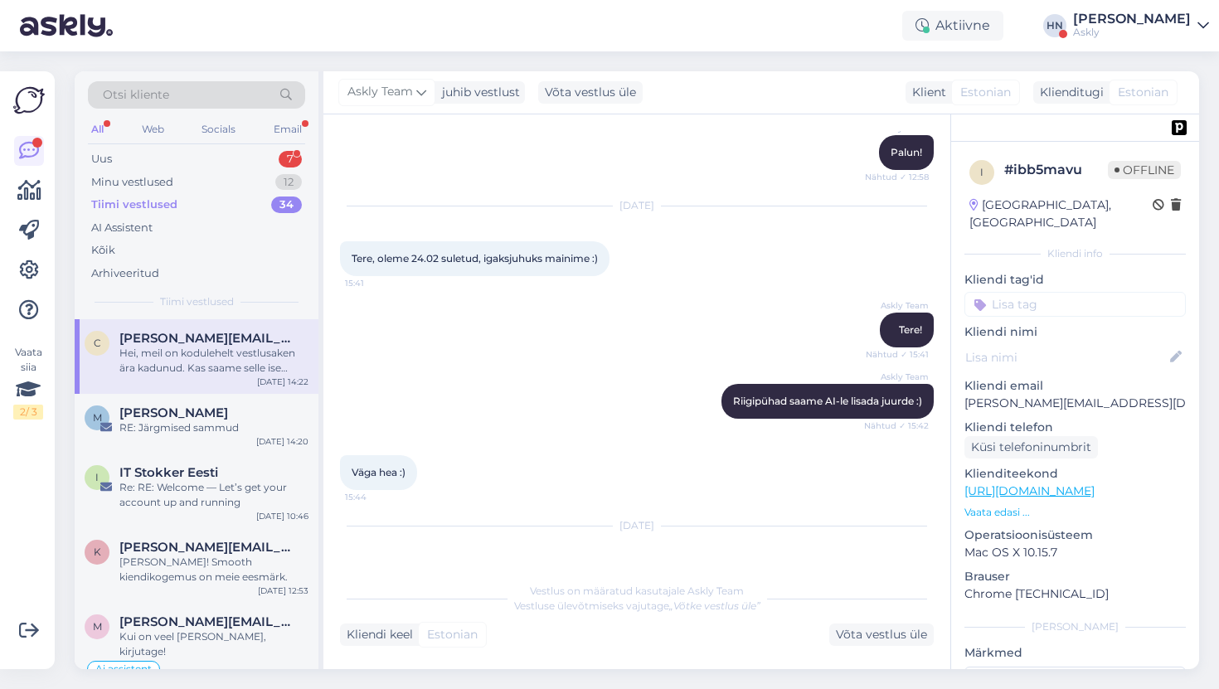
scroll to position [5788, 0]
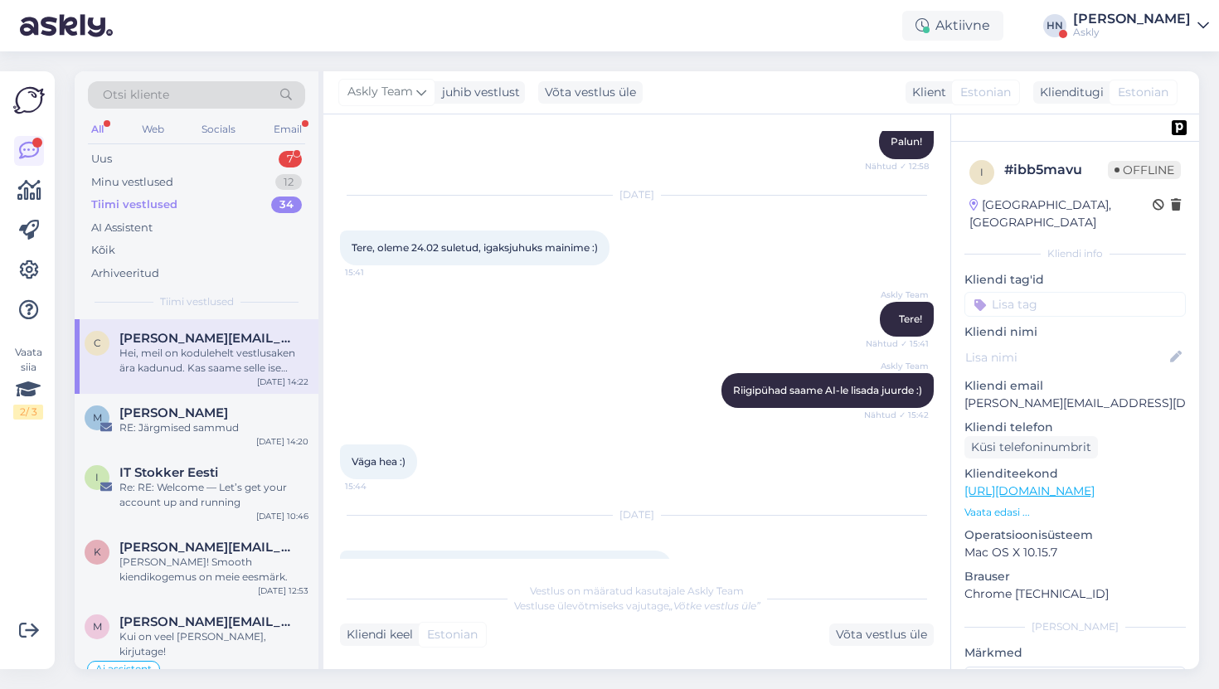
click at [591, 355] on div "Askly Team Riigipühad saame AI-le lisada juurde :) Nähtud ✓ 15:42" at bounding box center [637, 390] width 594 height 71
click at [822, 17] on div "Aktiivne [PERSON_NAME] Askly" at bounding box center [609, 25] width 1219 height 51
click at [259, 361] on div "Hei, meil on kodulehelt vestlusaken ära kadunud. Kas saame selle ise kuidagi ta…" at bounding box center [213, 361] width 189 height 30
click at [588, 426] on div "Väga hea :) 15:44" at bounding box center [637, 461] width 594 height 71
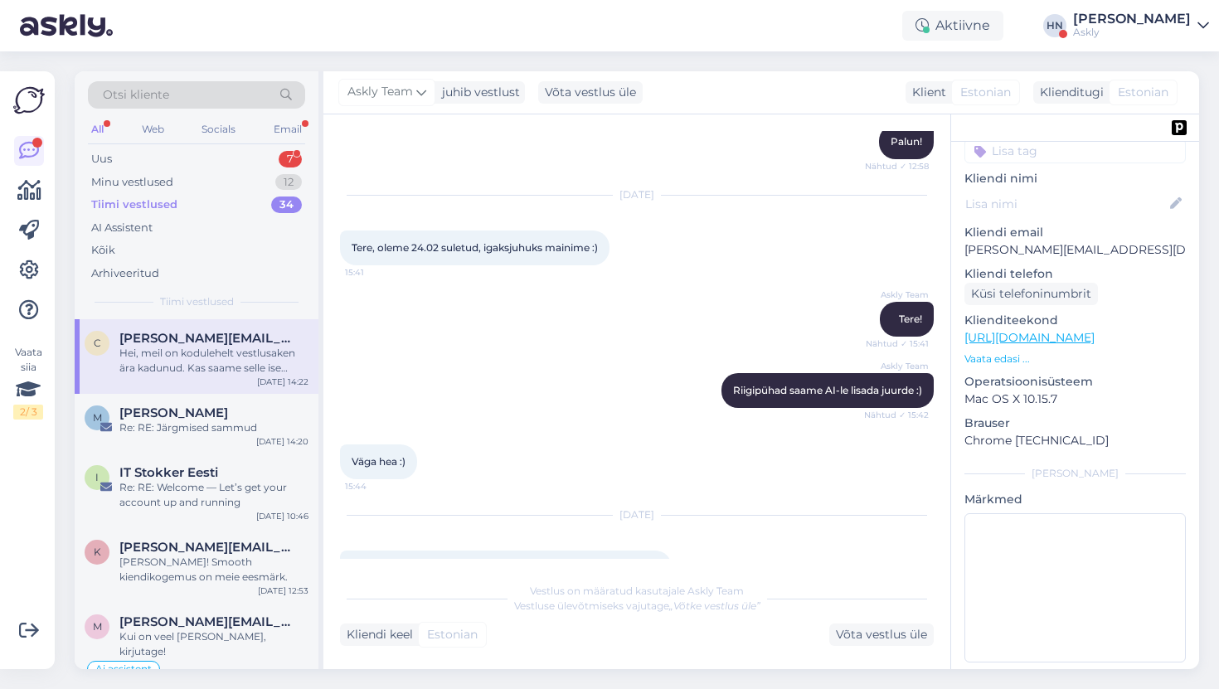
click at [593, 596] on span "Vestlus on määratud kasutajale Askly Team" at bounding box center [637, 590] width 214 height 12
click at [657, 560] on div "Vestlus algas [DATE] Tere, jälle tülitan Teid :) Tekkis küsimus, et kui kirjava…" at bounding box center [636, 391] width 627 height 555
click at [879, 637] on div "Võta vestlus üle" at bounding box center [881, 634] width 104 height 22
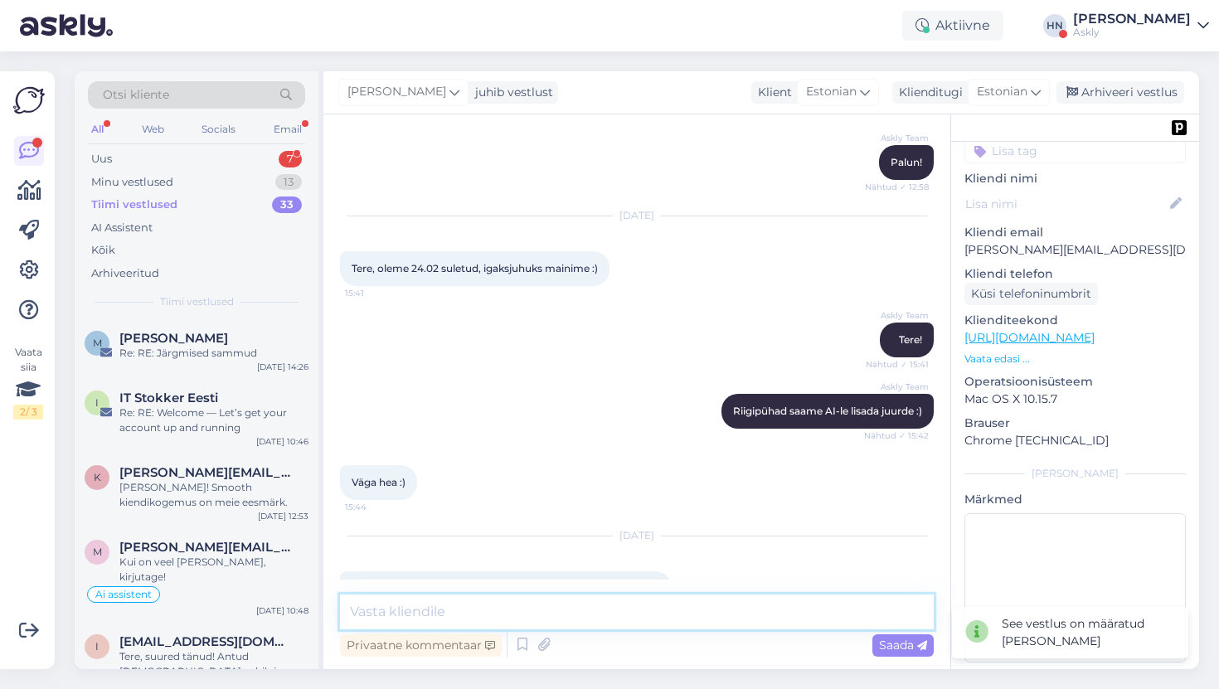
click at [752, 608] on textarea at bounding box center [637, 611] width 594 height 35
type textarea "t"
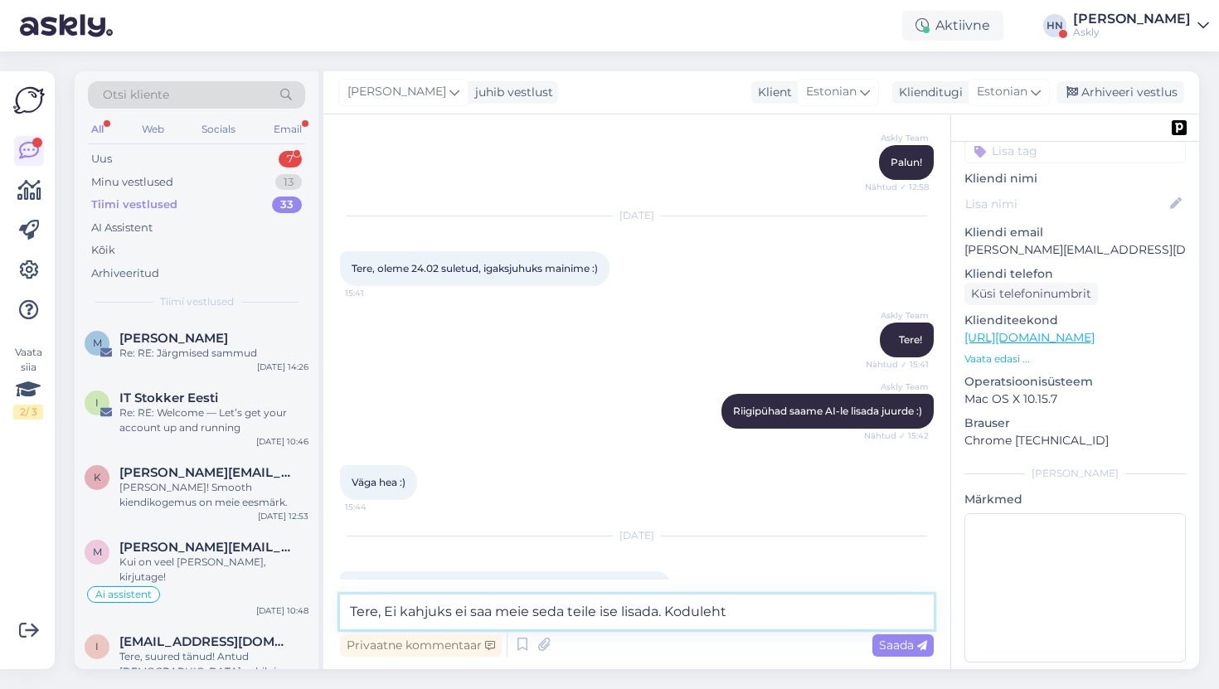
click at [740, 615] on textarea "Tere, Ei kahjuks ei saa meie seda teile ise lisada. Koduleht" at bounding box center [637, 611] width 594 height 35
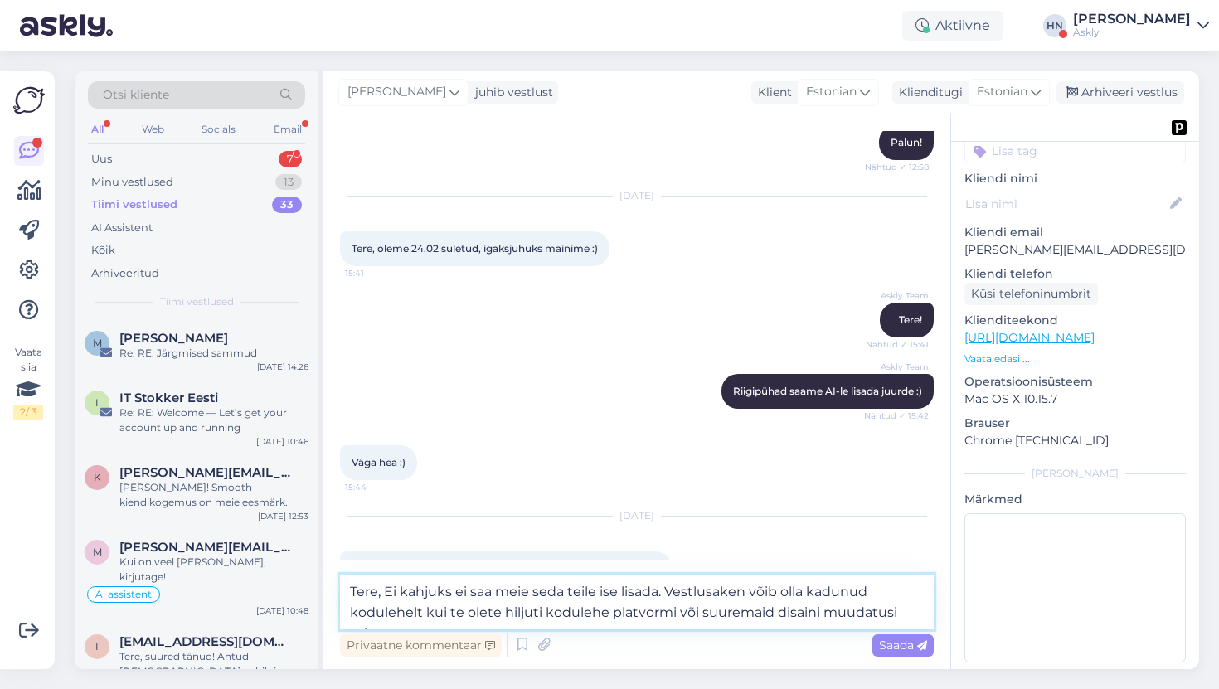
scroll to position [5788, 0]
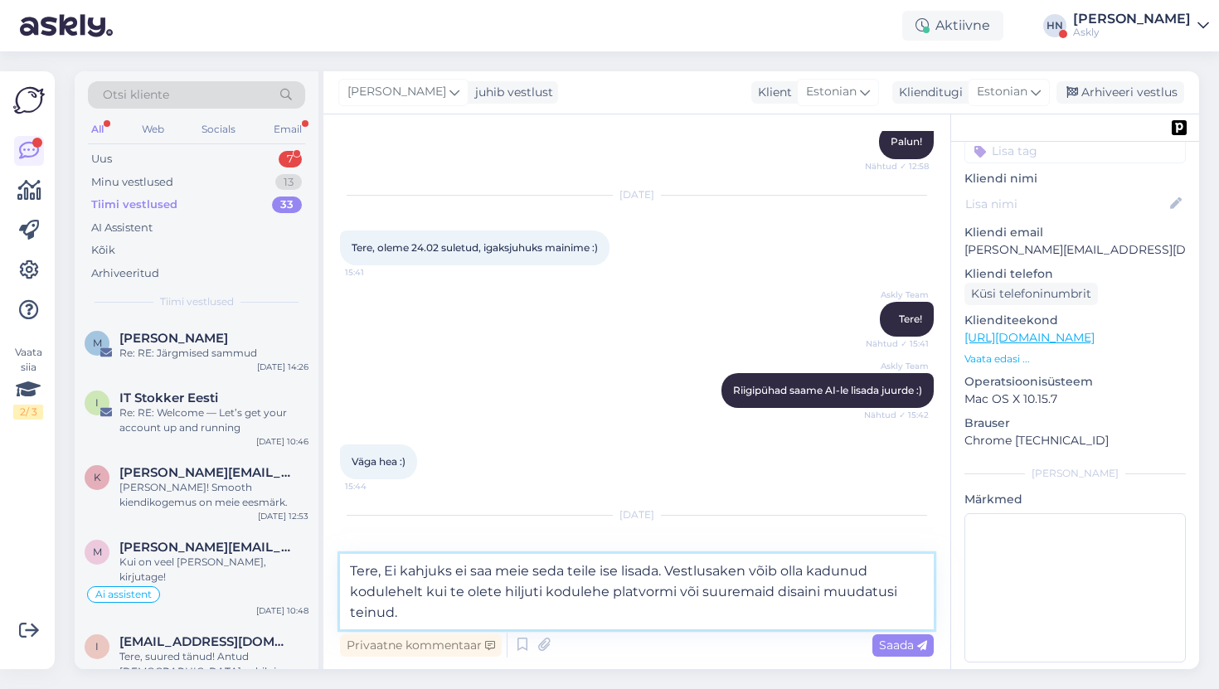
click at [531, 594] on textarea "Tere, Ei kahjuks ei saa meie seda teile ise lisada. Vestlusaken võib olla kadun…" at bounding box center [637, 591] width 594 height 75
click at [536, 603] on textarea "Tere, Ei kahjuks ei saa meie seda teile ise lisada. Vestlusaken võib olla kadun…" at bounding box center [637, 591] width 594 height 75
click at [532, 609] on textarea "Tere, Ei kahjuks ei saa meie seda teile ise lisada. Vestlusaken võib olla kadun…" at bounding box center [637, 591] width 594 height 75
type textarea "Tere, Ei kahjuks ei saa meie seda teile ise lisada. Vestlusaken võib olla kadun…"
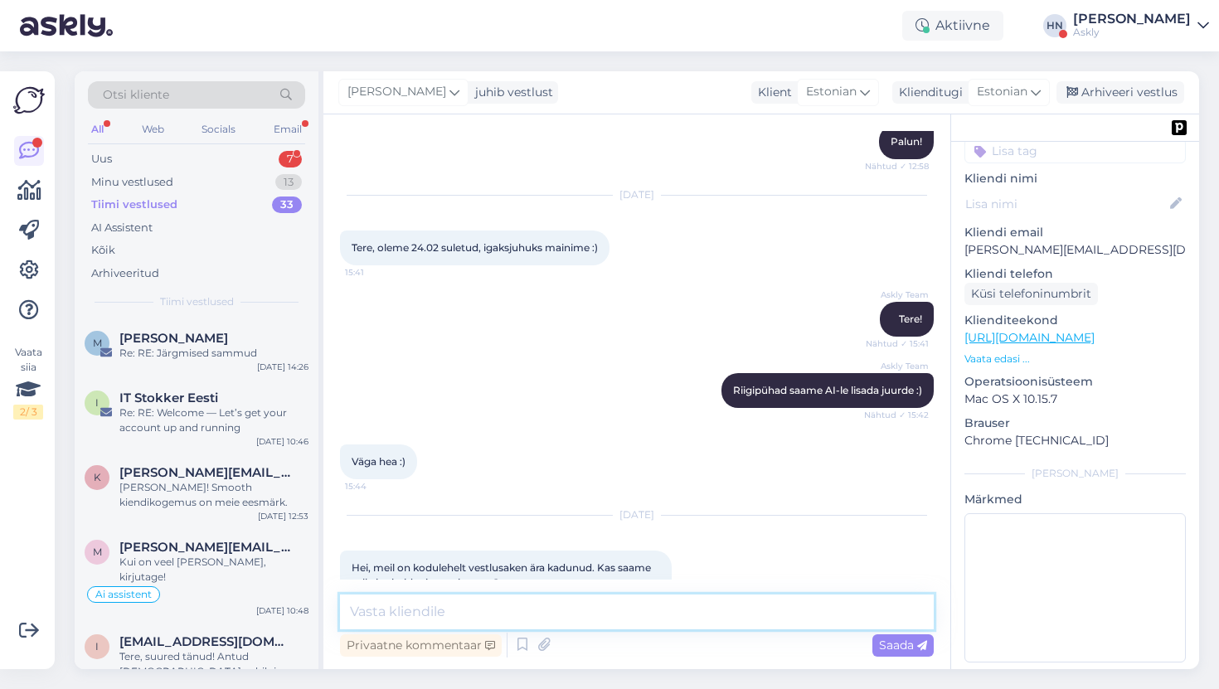
scroll to position [5767, 0]
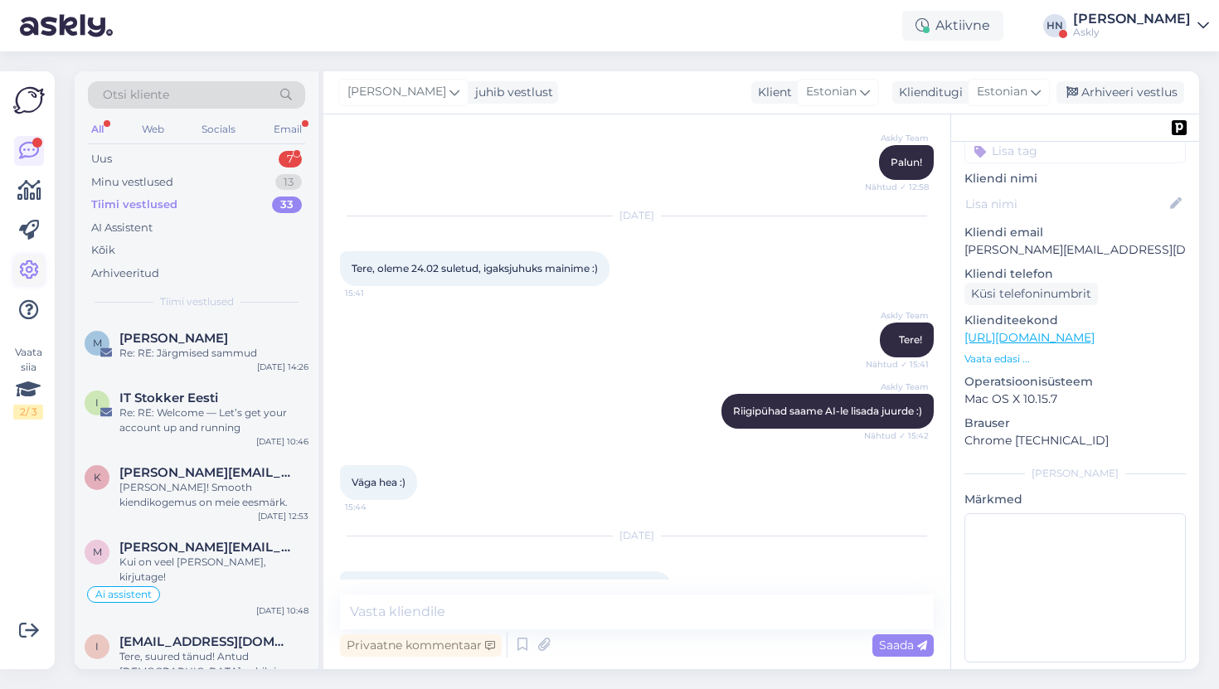
click at [27, 270] on icon at bounding box center [29, 270] width 20 height 20
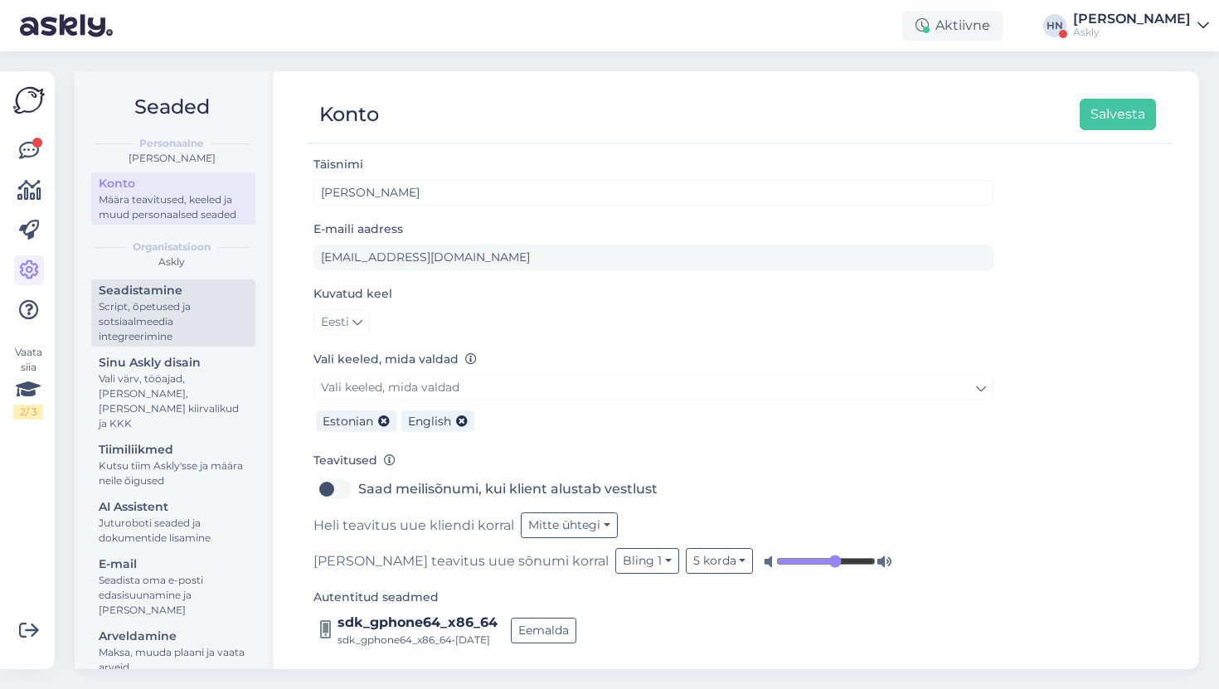
click at [183, 314] on div "Script, õpetused ja sotsiaalmeedia integreerimine" at bounding box center [173, 321] width 149 height 45
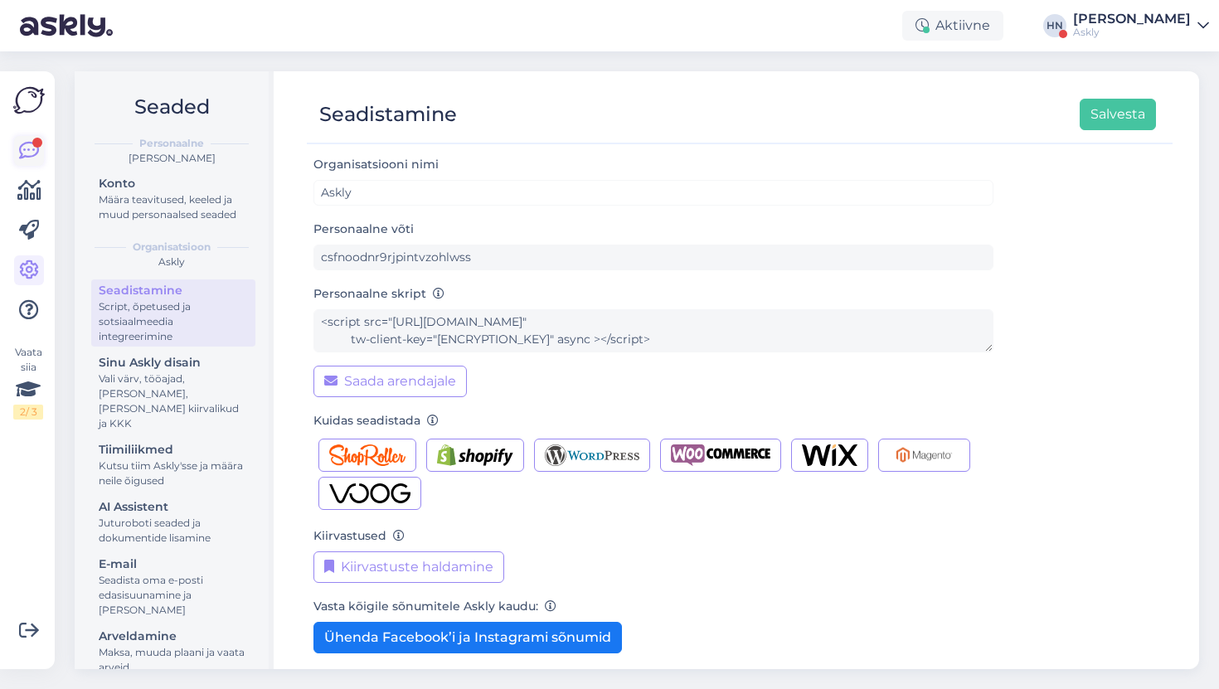
click at [30, 143] on icon at bounding box center [29, 151] width 20 height 20
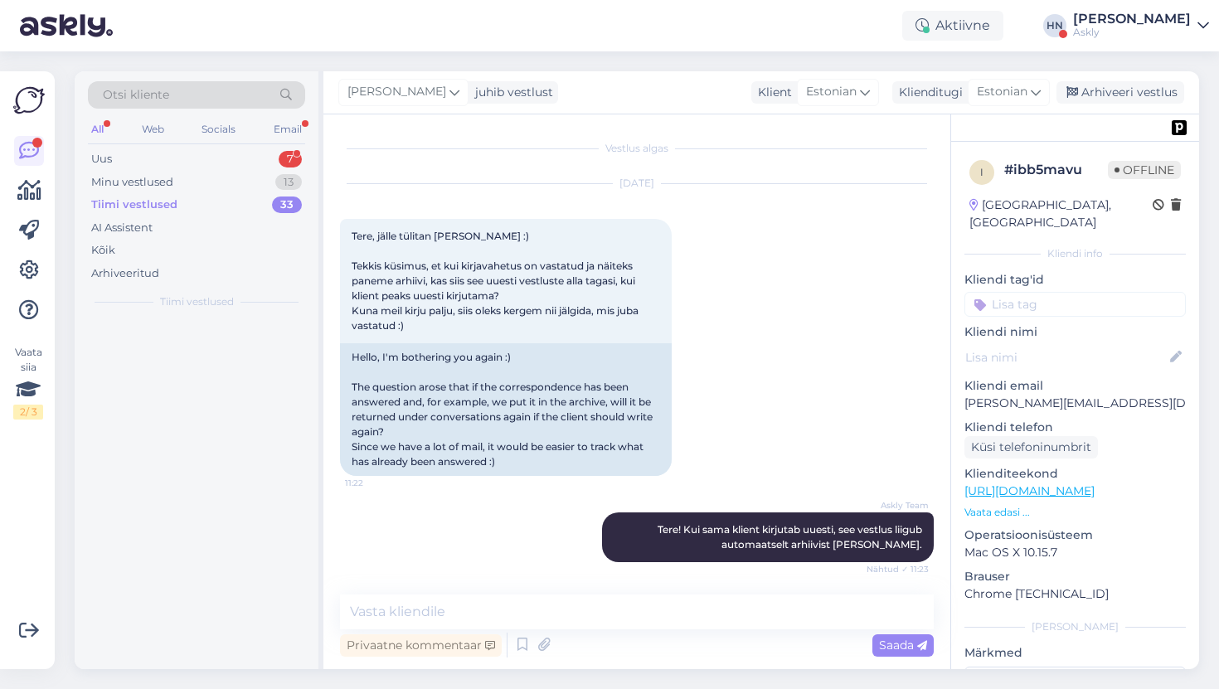
click at [30, 143] on icon at bounding box center [29, 151] width 20 height 20
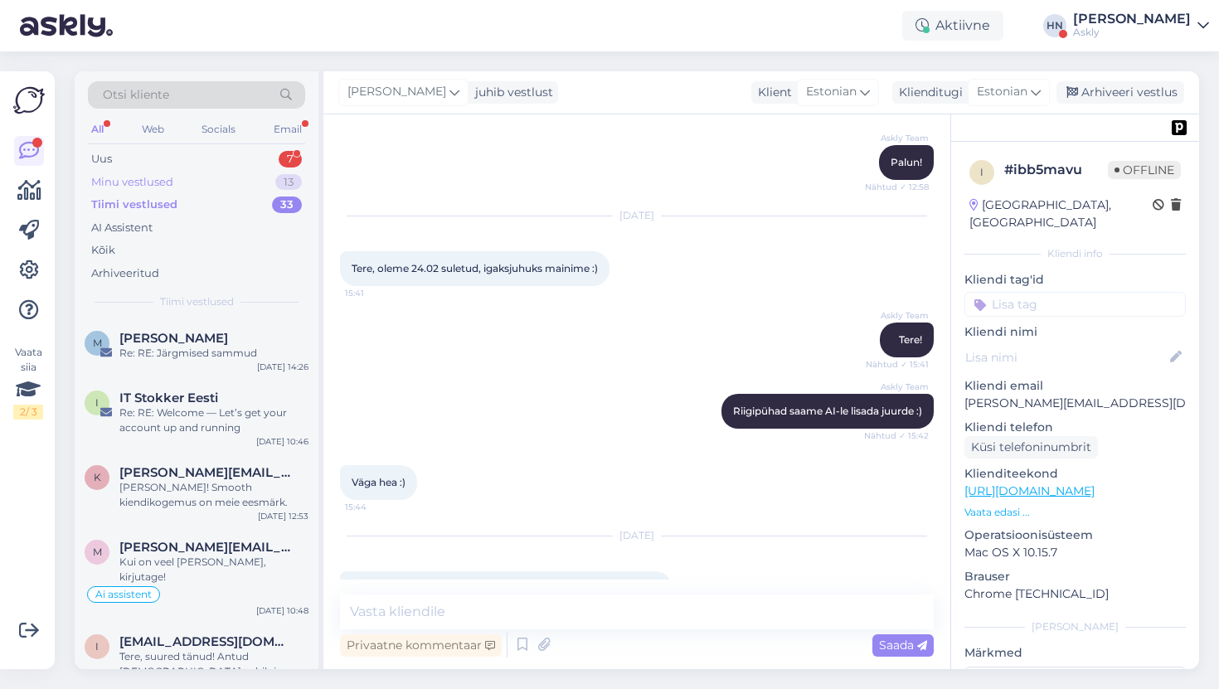
click at [145, 180] on div "Minu vestlused" at bounding box center [132, 182] width 82 height 17
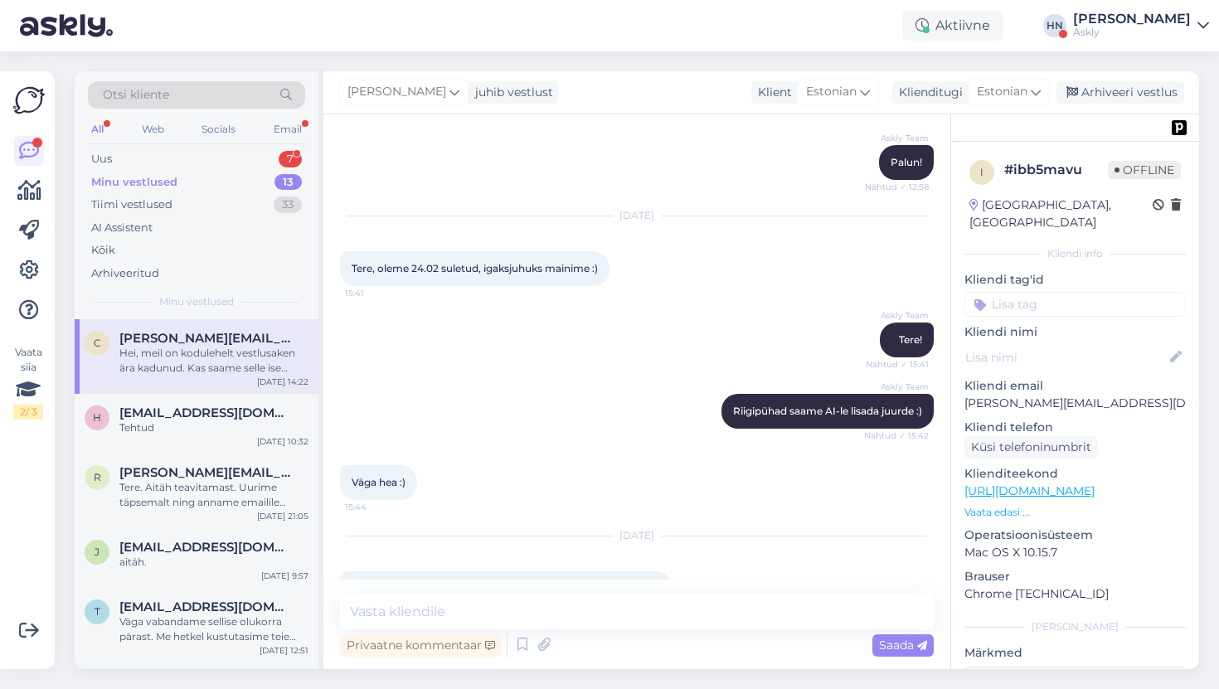
click at [163, 356] on div "Hei, meil on kodulehelt vestlusaken ära kadunud. Kas saame selle ise kuidagi ta…" at bounding box center [213, 361] width 189 height 30
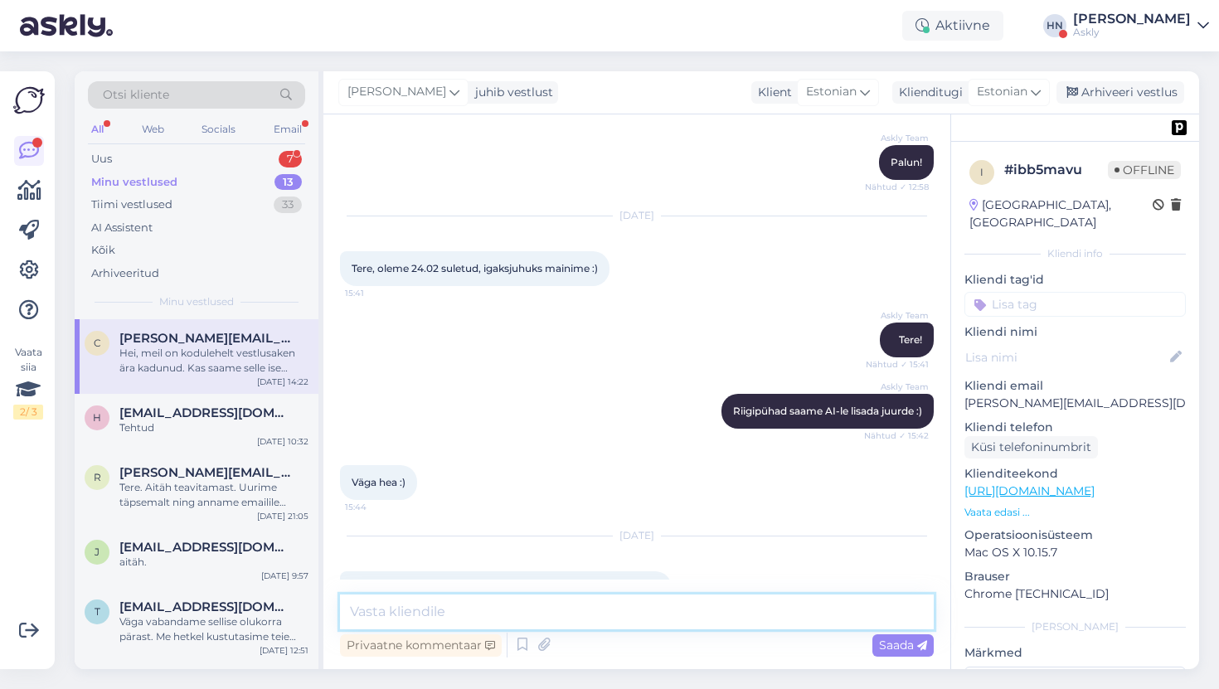
click at [450, 599] on textarea at bounding box center [637, 611] width 594 height 35
paste textarea "Tere, jah saate vestlusakna ise uuesti lisada, kui mõnel põhjusel on see kodule…"
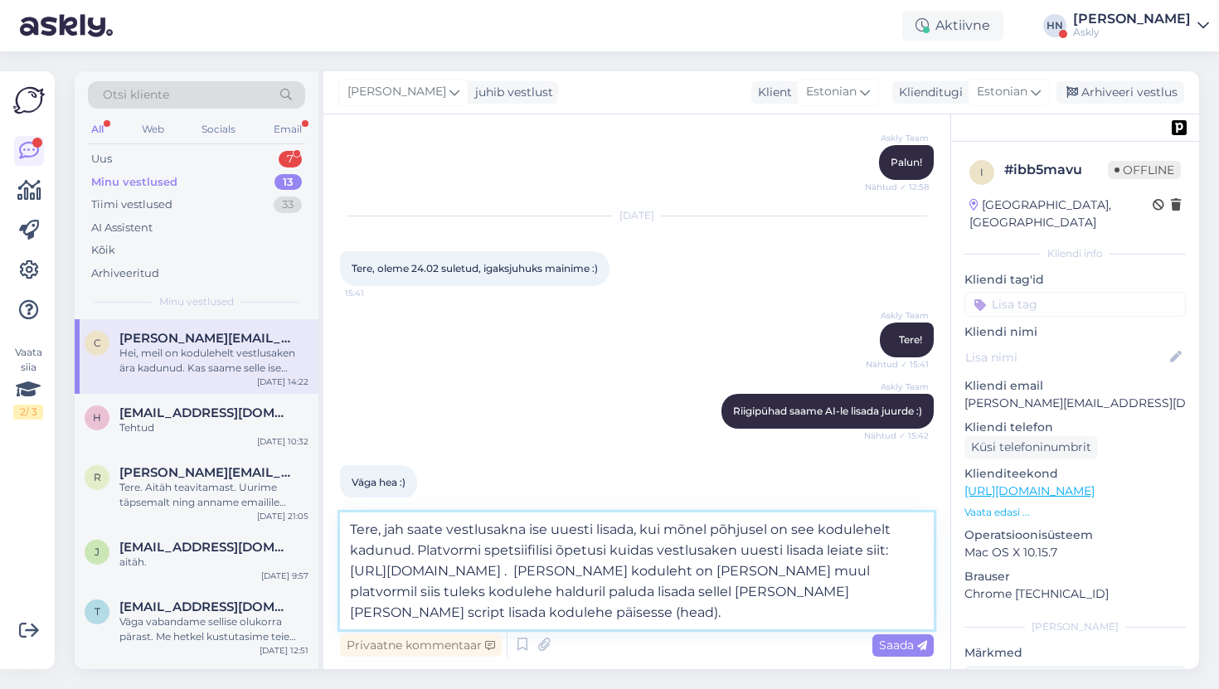
click at [638, 532] on textarea "Tere, jah saate vestlusakna ise uuesti lisada, kui mõnel põhjusel on see kodule…" at bounding box center [637, 570] width 594 height 117
click at [411, 550] on textarea "Tere, jah saate vestlusakna ise uuesti lisada, kui mõnel põhjusel on see kodule…" at bounding box center [637, 570] width 594 height 117
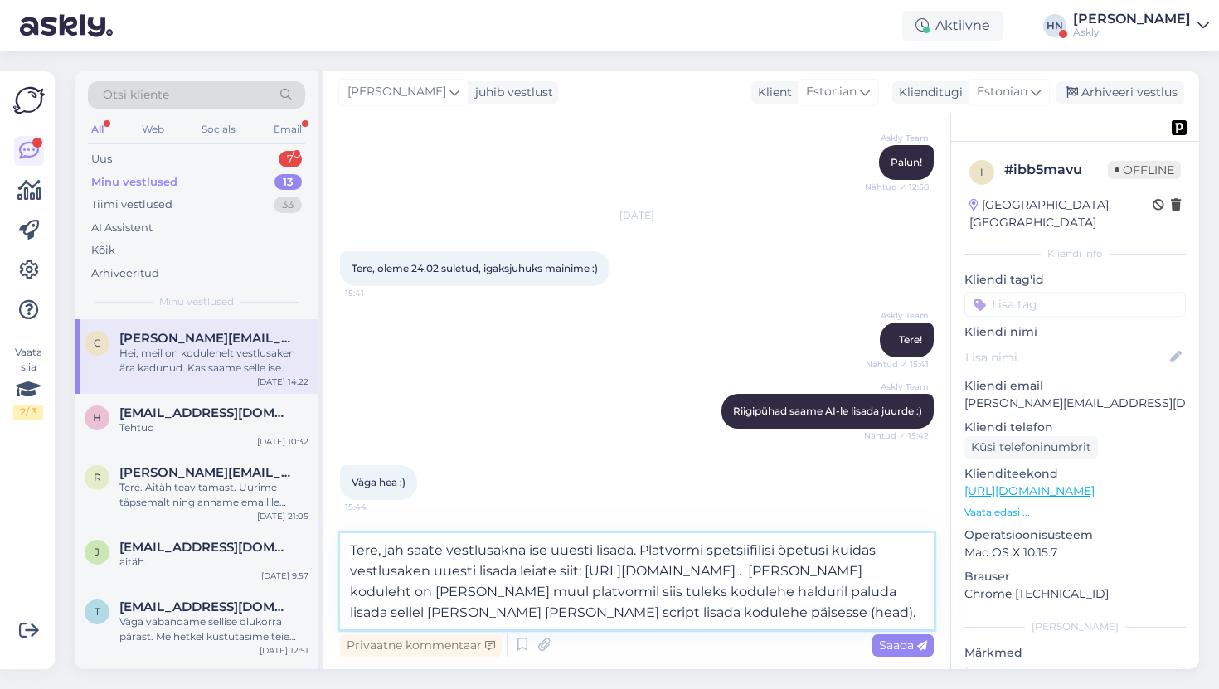
click at [684, 610] on textarea "Tere, jah saate vestlusakna ise uuesti lisada. Platvormi spetsiifilisi õpetusi …" at bounding box center [637, 581] width 594 height 96
click at [667, 607] on textarea "Tere, jah saate vestlusakna ise uuesti lisada. Platvormi spetsiifilisi õpetusi …" at bounding box center [637, 581] width 594 height 96
type textarea "Tere, jah saate vestlusakna ise uuesti lisada. Platvormi spetsiifilisi õpetusi …"
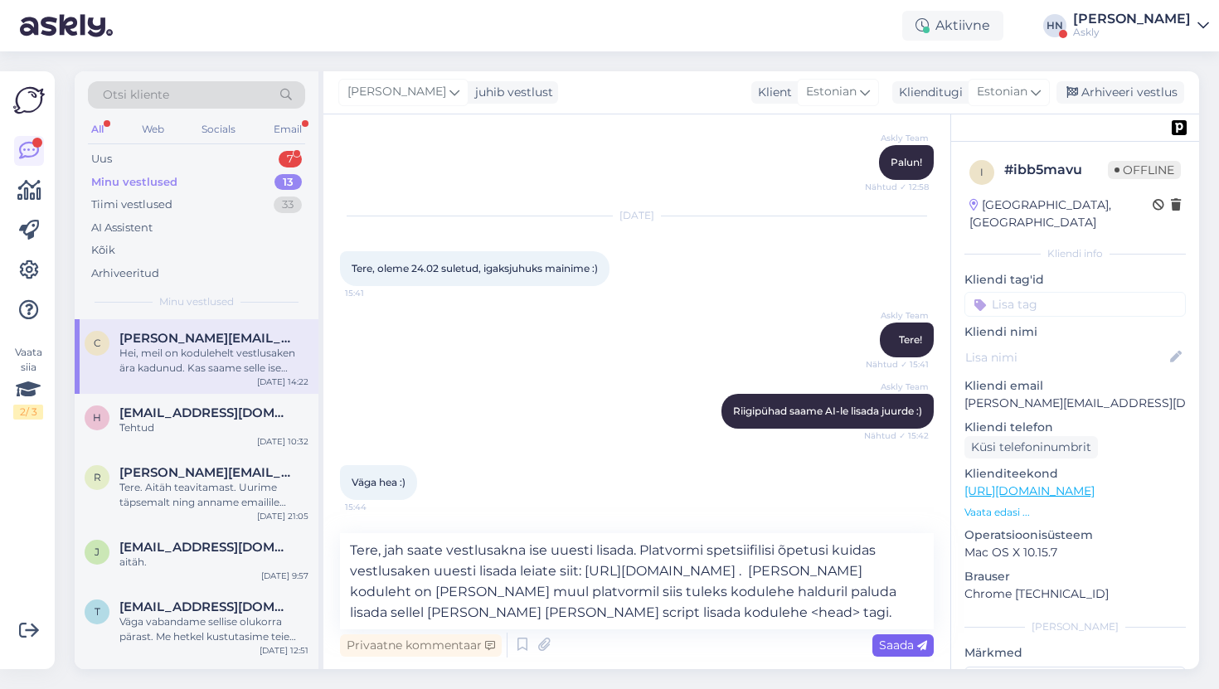
click at [880, 644] on span "Saada" at bounding box center [903, 644] width 48 height 15
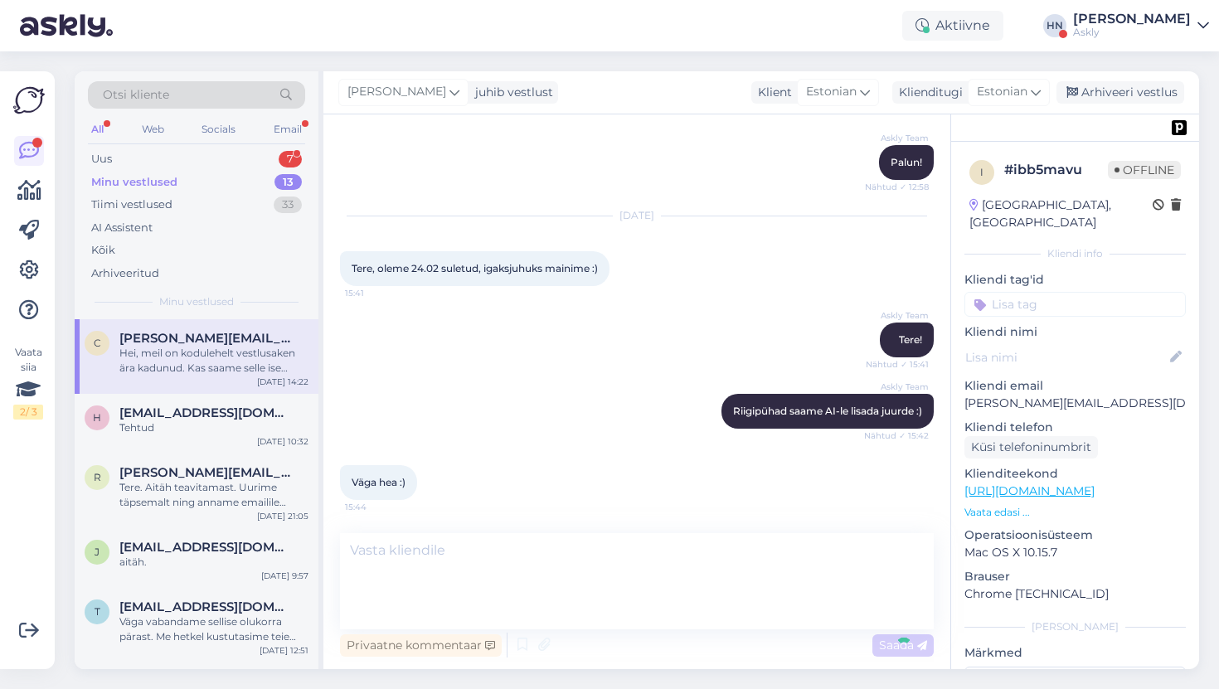
scroll to position [5913, 0]
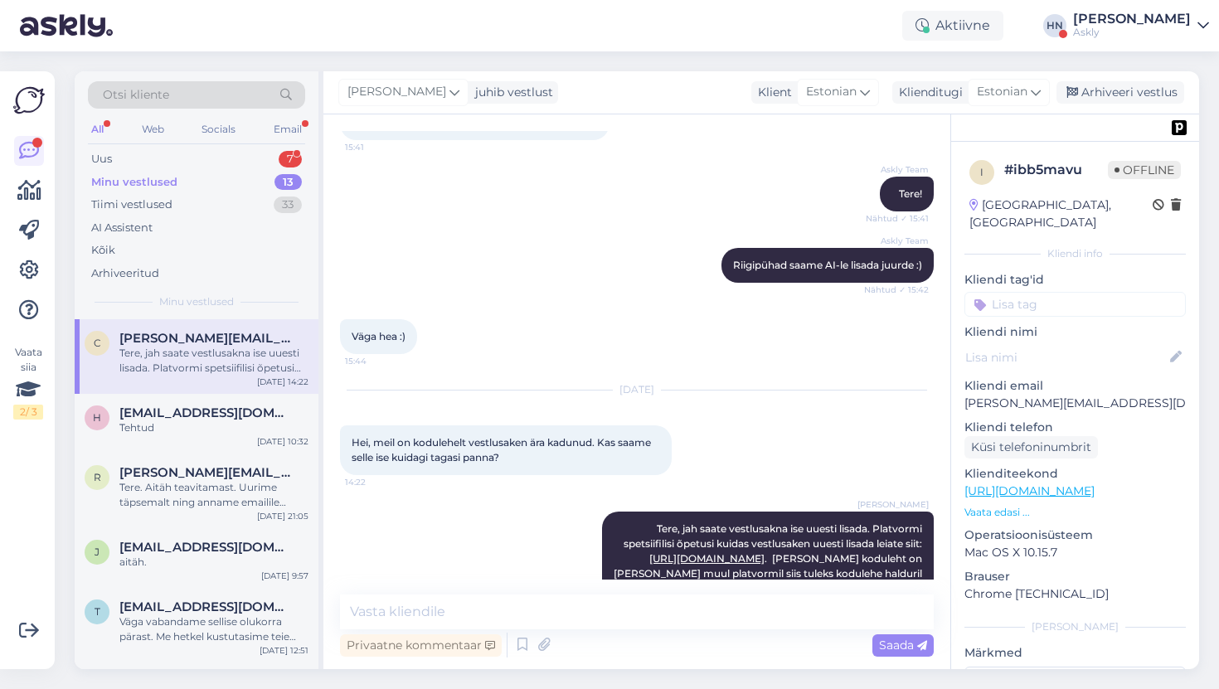
click at [545, 372] on div "[DATE] Hei, meil on kodulehelt vestlusaken ära kadunud. Kas saame selle ise kui…" at bounding box center [637, 432] width 594 height 121
click at [662, 163] on div "Askly Team Tere! Nähtud ✓ 15:41" at bounding box center [637, 193] width 594 height 71
click at [1111, 92] on div "Arhiveeri vestlus" at bounding box center [1120, 92] width 128 height 22
